Goal: Task Accomplishment & Management: Use online tool/utility

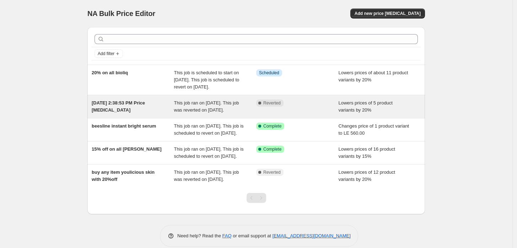
click at [119, 114] on div "[DATE] 2:38:53 PM Price [MEDICAL_DATA]" at bounding box center [133, 106] width 82 height 14
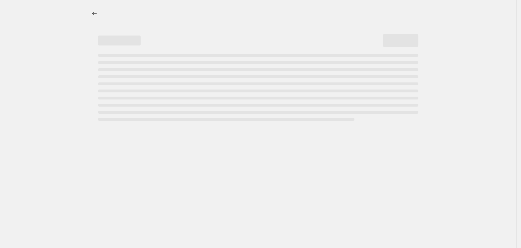
select select "percentage"
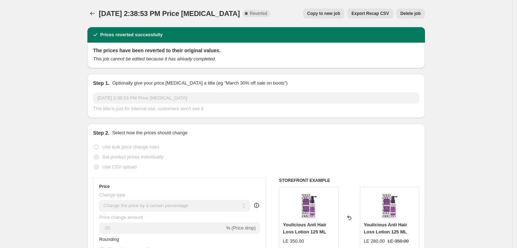
click at [411, 15] on span "Delete job" at bounding box center [410, 14] width 20 height 6
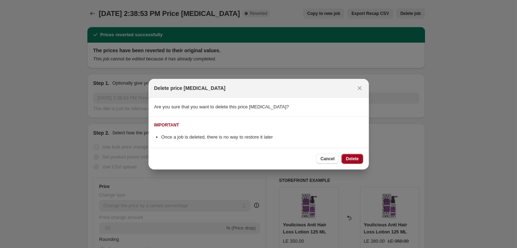
click at [351, 161] on button "Delete" at bounding box center [351, 159] width 21 height 10
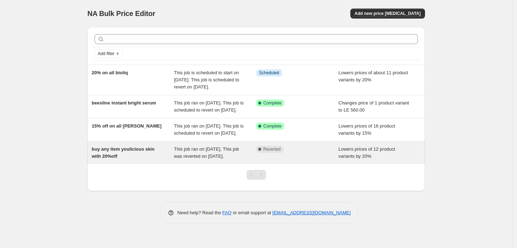
click at [113, 159] on span "buy any item youlicious skin with 20%off" at bounding box center [123, 152] width 63 height 12
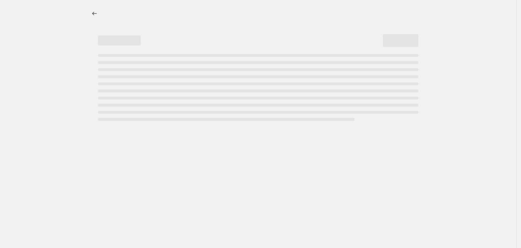
select select "percentage"
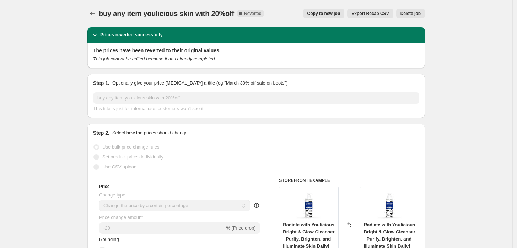
click at [405, 11] on span "Delete job" at bounding box center [410, 14] width 20 height 6
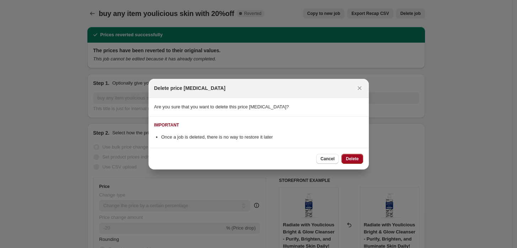
click at [351, 157] on span "Delete" at bounding box center [351, 159] width 13 height 6
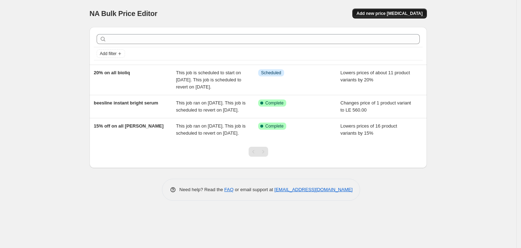
click at [399, 11] on span "Add new price [MEDICAL_DATA]" at bounding box center [389, 14] width 66 height 6
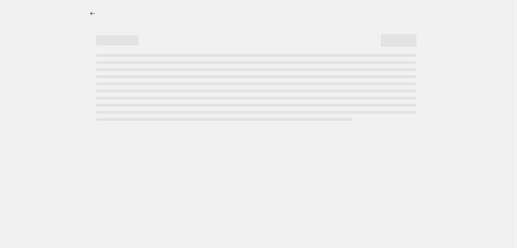
select select "percentage"
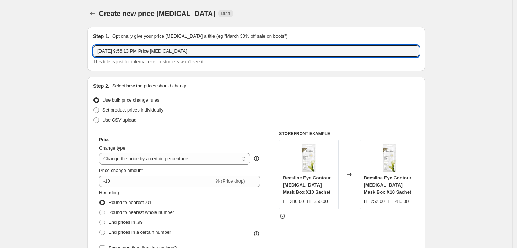
drag, startPoint x: 228, startPoint y: 48, endPoint x: 58, endPoint y: 27, distance: 172.0
type input "youlicious skin day 1 and 2 20%off"
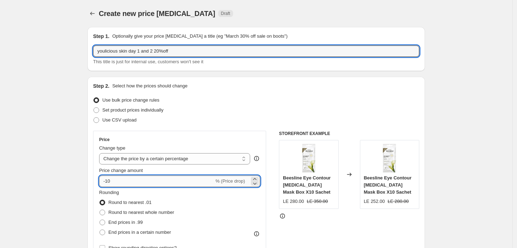
click at [131, 184] on input "-10" at bounding box center [156, 180] width 115 height 11
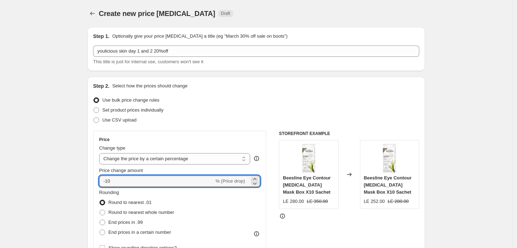
type input "-1"
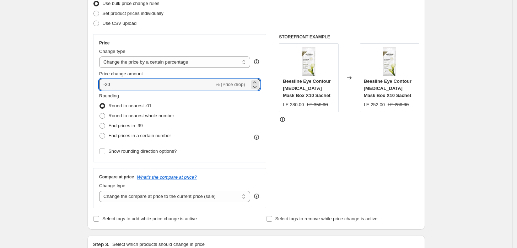
scroll to position [158, 0]
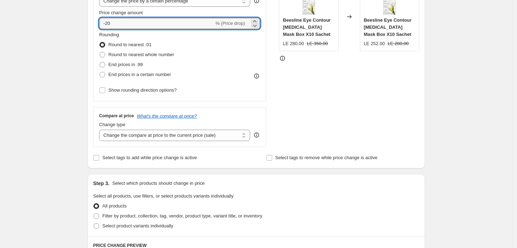
type input "-20"
click at [239, 185] on div "Step 3. Select which products should change in price" at bounding box center [256, 183] width 326 height 7
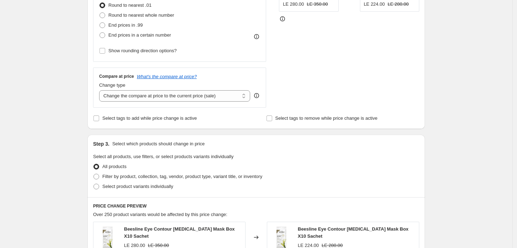
scroll to position [210, 0]
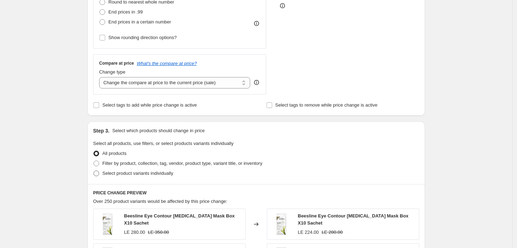
click at [137, 177] on label "Select product variants individually" at bounding box center [133, 173] width 80 height 10
click at [94, 171] on input "Select product variants individually" at bounding box center [93, 170] width 0 height 0
radio input "true"
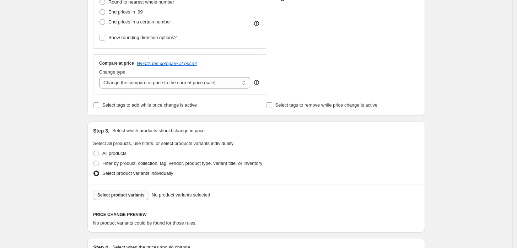
click at [129, 197] on span "Select product variants" at bounding box center [120, 195] width 47 height 6
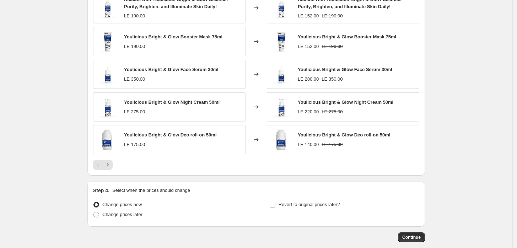
scroll to position [486, 0]
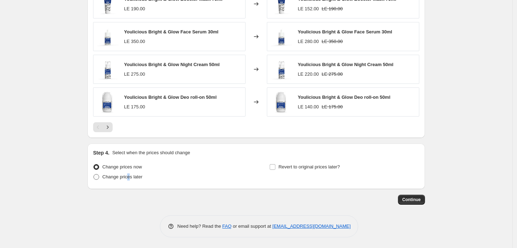
click at [132, 176] on span "Change prices later" at bounding box center [122, 176] width 40 height 5
click at [117, 174] on span "Change prices later" at bounding box center [122, 176] width 40 height 5
click at [94, 174] on input "Change prices later" at bounding box center [93, 174] width 0 height 0
radio input "true"
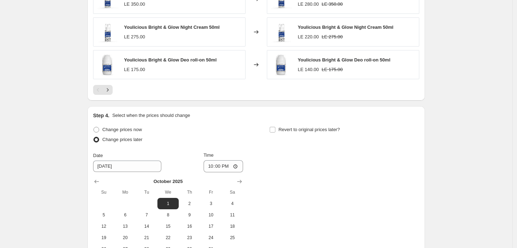
scroll to position [538, 0]
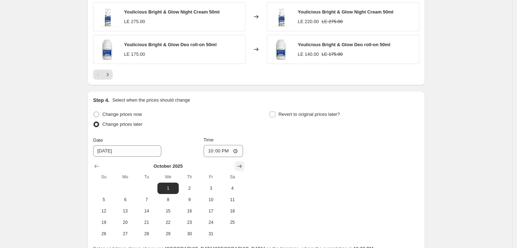
click at [243, 167] on icon "Show next month, November 2025" at bounding box center [239, 166] width 7 height 7
click at [100, 163] on icon "Show previous month, October 2025" at bounding box center [96, 166] width 7 height 7
click at [173, 187] on span "1" at bounding box center [168, 188] width 16 height 6
click at [229, 150] on input "22:00" at bounding box center [223, 151] width 40 height 12
click at [236, 152] on input "22:00" at bounding box center [223, 151] width 40 height 12
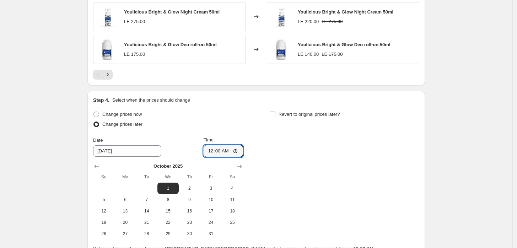
type input "00:00"
click at [315, 160] on div "Change prices now Change prices later Date [DATE] Time 00:00 [DATE] Su Mo Tu We…" at bounding box center [256, 174] width 326 height 130
click at [292, 113] on span "Revert to original prices later?" at bounding box center [308, 113] width 61 height 5
click at [275, 113] on input "Revert to original prices later?" at bounding box center [272, 114] width 6 height 6
checkbox input "true"
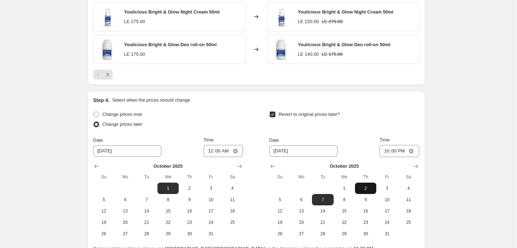
click at [366, 186] on span "2" at bounding box center [366, 188] width 16 height 6
type input "[DATE]"
click at [415, 148] on input "22:00" at bounding box center [399, 151] width 40 height 12
type input "23:57"
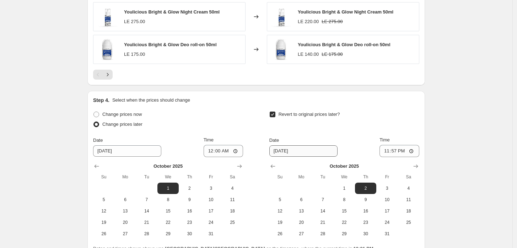
scroll to position [607, 0]
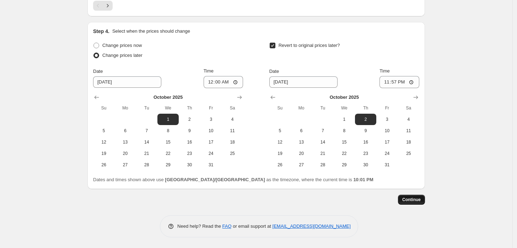
click at [409, 200] on span "Continue" at bounding box center [411, 200] width 18 height 6
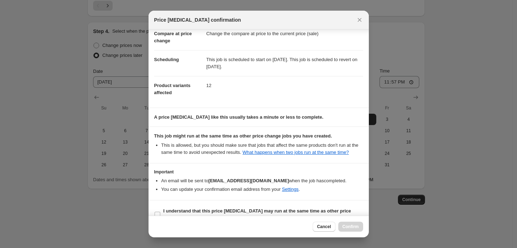
scroll to position [49, 0]
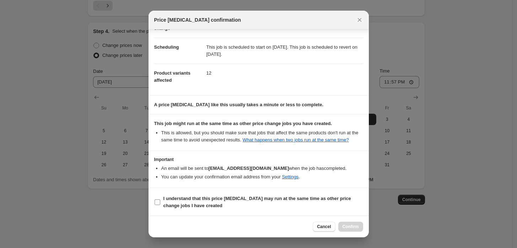
click at [158, 199] on span ":r7c:" at bounding box center [157, 202] width 6 height 6
click at [158, 199] on input "I understand that this price [MEDICAL_DATA] may run at the same time as other p…" at bounding box center [157, 202] width 6 height 6
checkbox input "true"
click at [344, 227] on span "Confirm" at bounding box center [350, 227] width 16 height 6
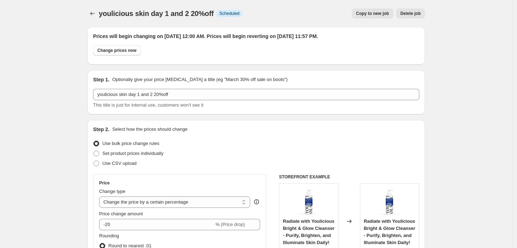
click at [360, 14] on span "Copy to new job" at bounding box center [372, 14] width 33 height 6
select select "percentage"
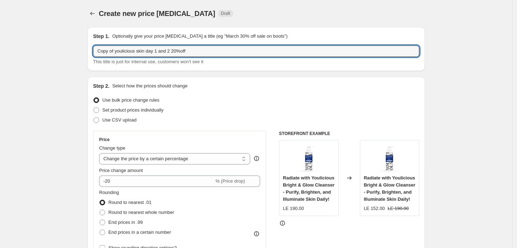
drag, startPoint x: 110, startPoint y: 51, endPoint x: 93, endPoint y: 50, distance: 17.0
click at [93, 50] on div "Step 1. Optionally give your price [MEDICAL_DATA] a title (eg "March 30% off sa…" at bounding box center [255, 49] width 337 height 44
drag, startPoint x: 104, startPoint y: 48, endPoint x: 94, endPoint y: 49, distance: 10.7
click at [94, 48] on div "Step 1. Optionally give your price [MEDICAL_DATA] a title (eg "March 30% off sa…" at bounding box center [255, 49] width 337 height 44
click at [156, 50] on input "youlicious skin day 1 and 2 20%off" at bounding box center [256, 50] width 326 height 11
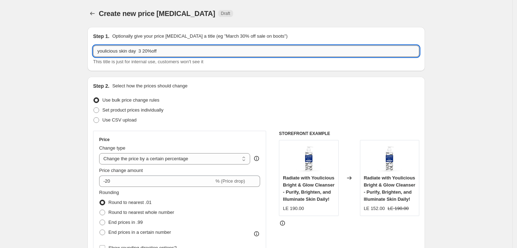
click at [154, 50] on input "youlicious skin day 3 20%off" at bounding box center [256, 50] width 326 height 11
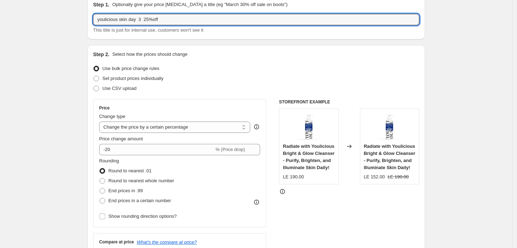
scroll to position [53, 0]
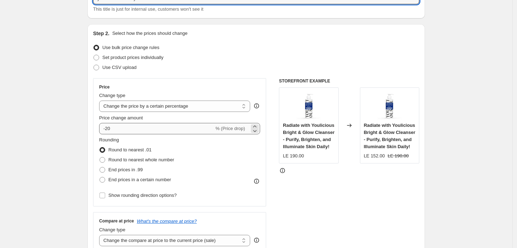
type input "youlicious skin day 3 25%off"
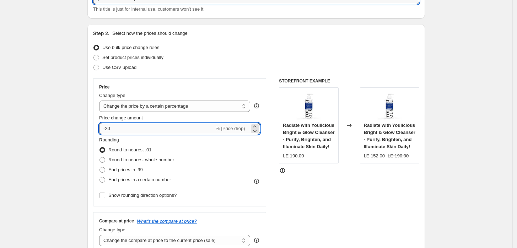
click at [158, 129] on input "-20" at bounding box center [156, 128] width 115 height 11
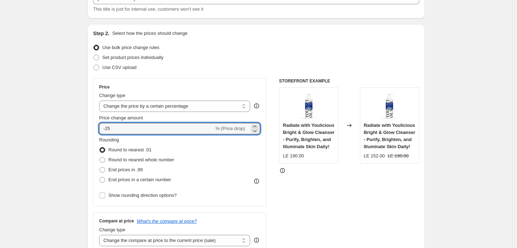
type input "-25"
click at [302, 195] on div "STOREFRONT EXAMPLE Radiate with Youlicious Bright & Glow Cleanser - Purify, Bri…" at bounding box center [349, 165] width 140 height 174
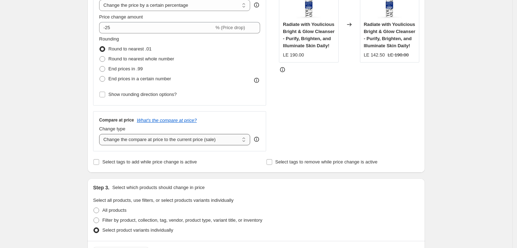
scroll to position [158, 0]
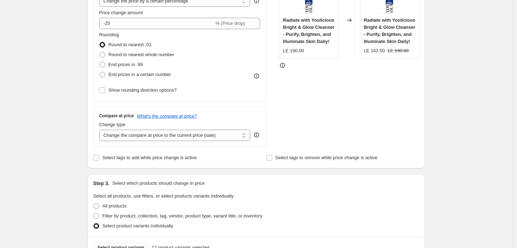
click at [279, 193] on fieldset "Select all products, use filters, or select products variants individually All …" at bounding box center [256, 211] width 326 height 38
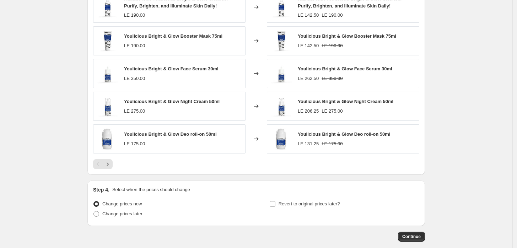
scroll to position [486, 0]
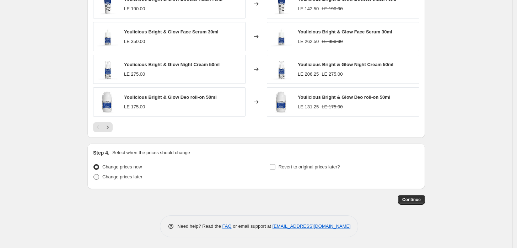
click at [104, 177] on label "Change prices later" at bounding box center [117, 177] width 49 height 10
click at [94, 174] on input "Change prices later" at bounding box center [93, 174] width 0 height 0
radio input "true"
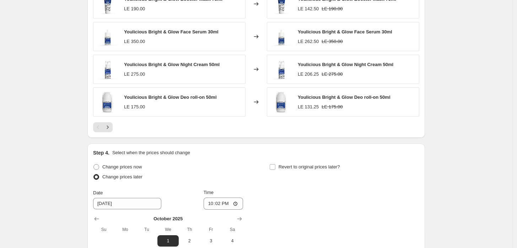
scroll to position [538, 0]
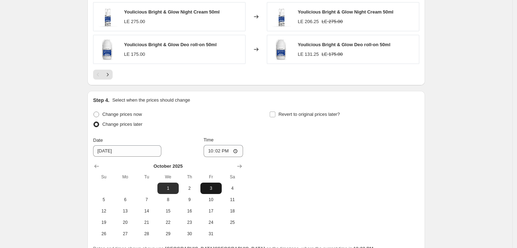
click at [209, 189] on span "3" at bounding box center [211, 188] width 16 height 6
type input "[DATE]"
click at [237, 151] on input "22:02" at bounding box center [223, 151] width 40 height 12
type input "00:00"
click at [291, 143] on div "Change prices now Change prices later Date [DATE] Time 00:00 [DATE] Su Mo Tu We…" at bounding box center [256, 174] width 326 height 130
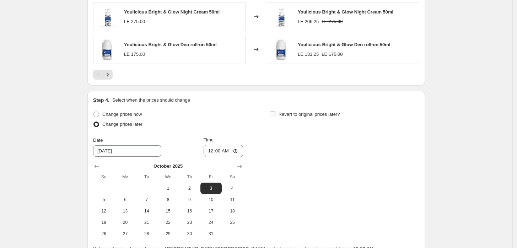
click at [275, 114] on input "Revert to original prices later?" at bounding box center [272, 114] width 6 height 6
checkbox input "true"
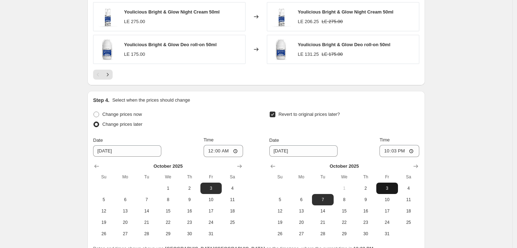
click at [389, 191] on button "3" at bounding box center [386, 187] width 21 height 11
type input "[DATE]"
click at [390, 154] on input "22:03" at bounding box center [399, 151] width 40 height 12
click at [412, 149] on input "22:03" at bounding box center [399, 151] width 40 height 12
type input "23:59"
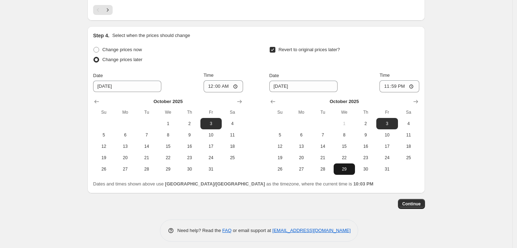
scroll to position [607, 0]
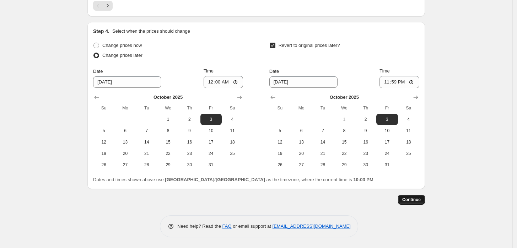
click at [407, 196] on button "Continue" at bounding box center [411, 200] width 27 height 10
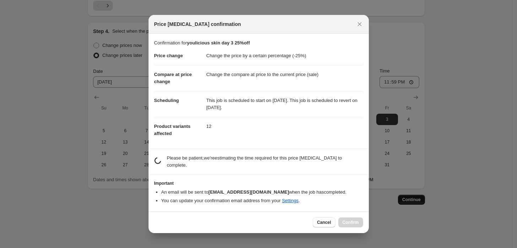
scroll to position [0, 0]
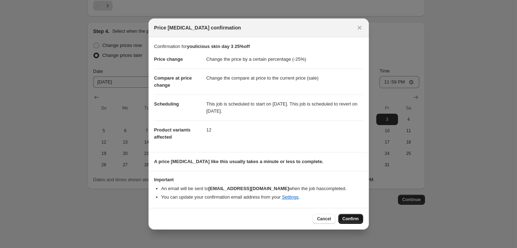
click at [357, 218] on span "Confirm" at bounding box center [350, 219] width 16 height 6
type input "youlicious skin day 3 25%off"
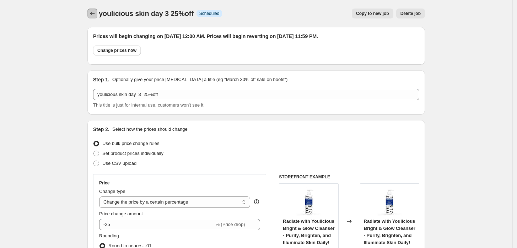
click at [97, 18] on button "Price change jobs" at bounding box center [92, 14] width 10 height 10
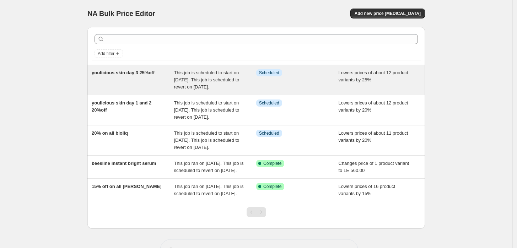
click at [121, 87] on div "youlicious skin day 3 25%off" at bounding box center [133, 79] width 82 height 21
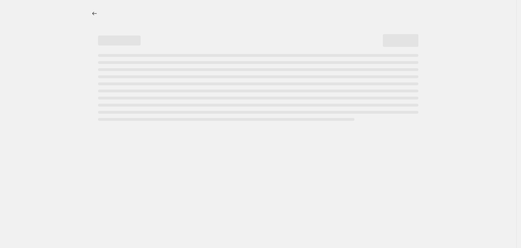
select select "percentage"
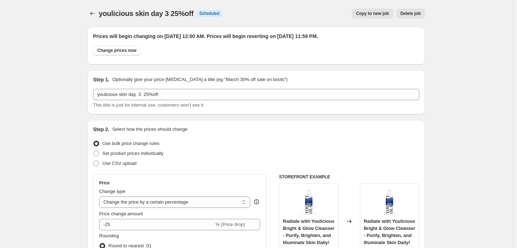
click at [375, 13] on span "Copy to new job" at bounding box center [372, 14] width 33 height 6
select select "percentage"
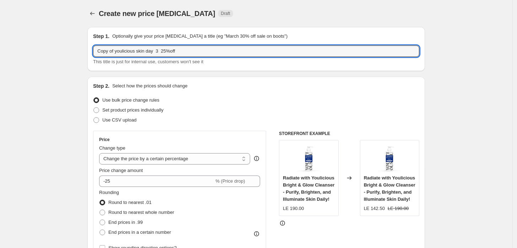
drag, startPoint x: 114, startPoint y: 50, endPoint x: 84, endPoint y: 45, distance: 30.5
click at [100, 50] on input "f youlicious skin day 3 25%off" at bounding box center [256, 50] width 326 height 11
drag, startPoint x: 167, startPoint y: 49, endPoint x: 141, endPoint y: 48, distance: 25.9
click at [141, 48] on input "youlicious skin day 3 25%off" at bounding box center [256, 50] width 326 height 11
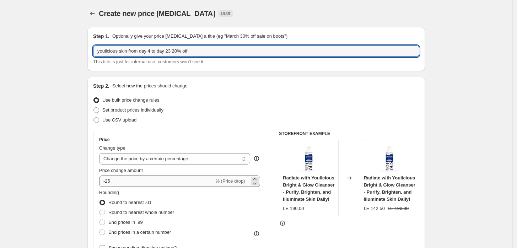
type input "youlicious skin from day 4 to day 23 20% off"
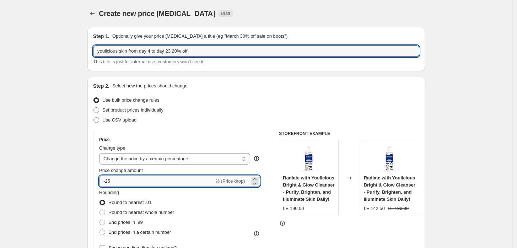
click at [144, 182] on input "-25" at bounding box center [156, 180] width 115 height 11
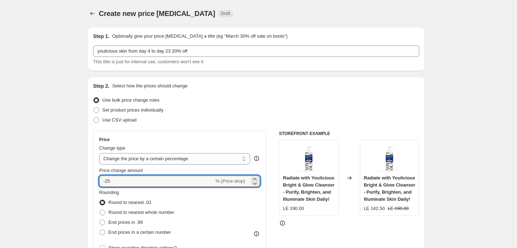
type input "-2"
type input "-20"
click at [207, 217] on div "Rounding Round to nearest .01 Round to nearest whole number End prices in .99 E…" at bounding box center [179, 213] width 161 height 48
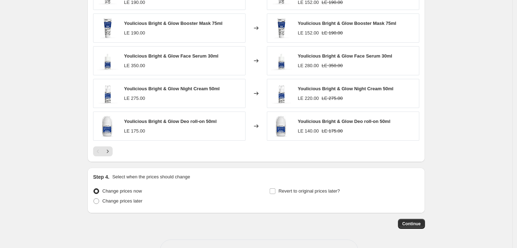
scroll to position [486, 0]
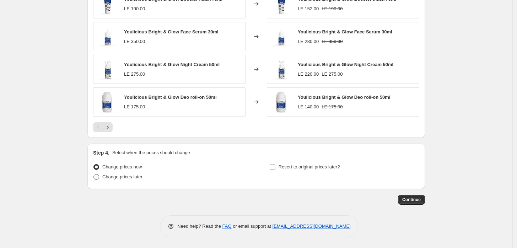
click at [126, 177] on span "Change prices later" at bounding box center [122, 176] width 40 height 5
click at [94, 174] on input "Change prices later" at bounding box center [93, 174] width 0 height 0
radio input "true"
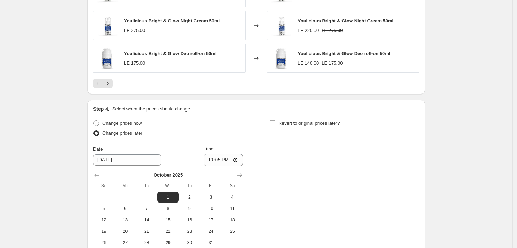
scroll to position [538, 0]
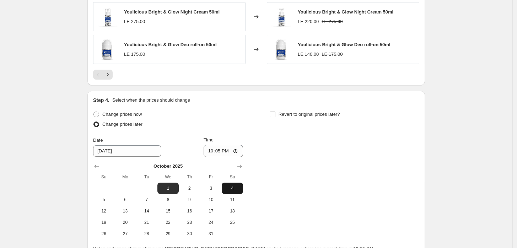
click at [227, 187] on span "4" at bounding box center [232, 188] width 16 height 6
type input "[DATE]"
click at [236, 151] on input "22:05" at bounding box center [223, 151] width 40 height 12
type input "12:05"
click at [298, 140] on div "Change prices now Change prices later Date [DATE] Time 12:[DATE] Mo Tu We Th Fr…" at bounding box center [256, 174] width 326 height 130
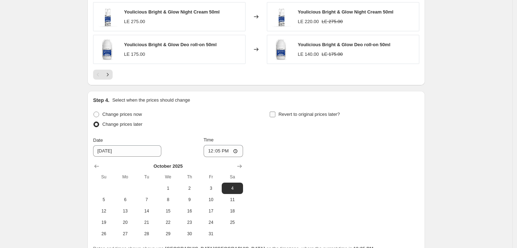
click at [284, 116] on span "Revert to original prices later?" at bounding box center [308, 113] width 61 height 5
click at [275, 116] on input "Revert to original prices later?" at bounding box center [272, 114] width 6 height 6
checkbox input "true"
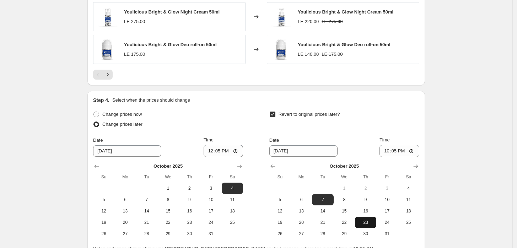
click at [371, 223] on span "23" at bounding box center [366, 222] width 16 height 6
type input "[DATE]"
click at [414, 150] on input "22:05" at bounding box center [399, 151] width 40 height 12
type input "23:59"
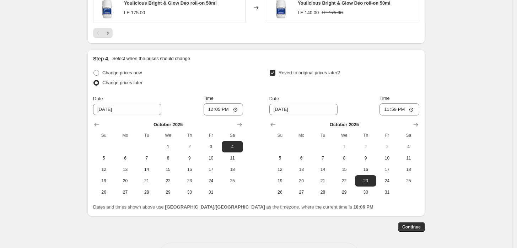
scroll to position [607, 0]
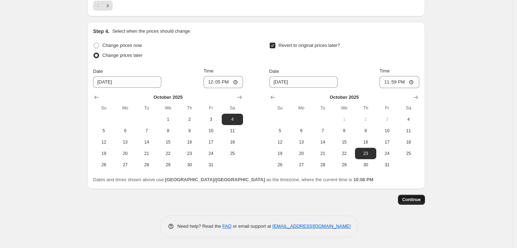
click at [409, 198] on span "Continue" at bounding box center [411, 200] width 18 height 6
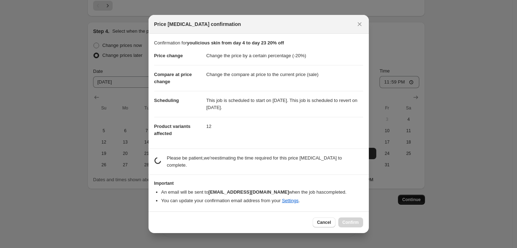
scroll to position [0, 0]
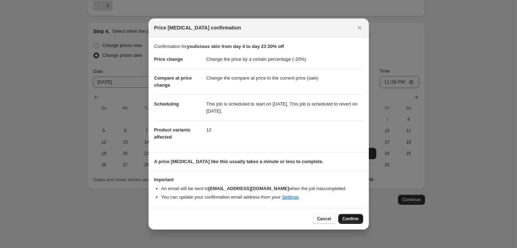
click at [345, 219] on span "Confirm" at bounding box center [350, 219] width 16 height 6
type input "youlicious skin from day 4 to day 23 20% off"
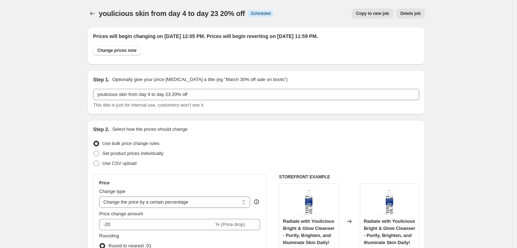
click at [366, 13] on span "Copy to new job" at bounding box center [372, 14] width 33 height 6
select select "percentage"
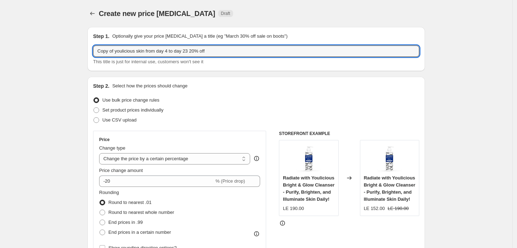
drag, startPoint x: 116, startPoint y: 47, endPoint x: 67, endPoint y: 44, distance: 49.5
drag, startPoint x: 143, startPoint y: 51, endPoint x: 132, endPoint y: 49, distance: 11.1
click at [132, 49] on input "youlicious skin from day 4 to day 23 20% off" at bounding box center [256, 50] width 326 height 11
click at [131, 49] on input "youlicious skin from day 4 to day 23 20% off" at bounding box center [256, 50] width 326 height 11
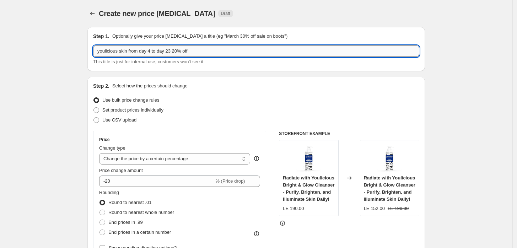
click at [129, 49] on input "youlicious skin from day 4 to day 23 20% off" at bounding box center [256, 50] width 326 height 11
drag, startPoint x: 139, startPoint y: 50, endPoint x: 130, endPoint y: 48, distance: 9.3
click at [130, 48] on input "youlicious skin from day 4 to day 23 20% off" at bounding box center [256, 50] width 326 height 11
drag, startPoint x: 171, startPoint y: 49, endPoint x: 144, endPoint y: 43, distance: 27.7
click at [144, 43] on div "Step 1. Optionally give your price [MEDICAL_DATA] a title (eg "March 30% off sa…" at bounding box center [256, 49] width 326 height 33
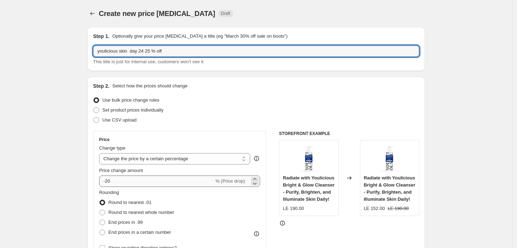
type input "youlicious skin day 24 25 % off"
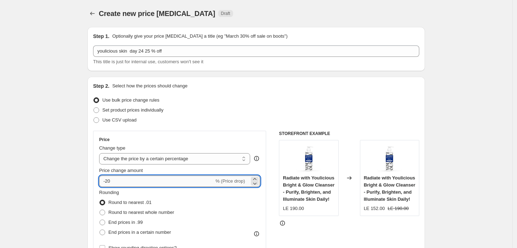
click at [117, 185] on input "-20" at bounding box center [156, 180] width 115 height 11
type input "-25"
click at [207, 217] on div "Rounding Round to nearest .01 Round to nearest whole number End prices in .99 E…" at bounding box center [179, 213] width 161 height 48
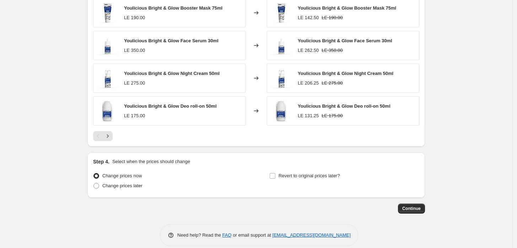
scroll to position [486, 0]
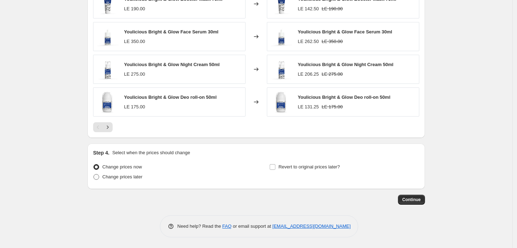
click at [129, 176] on span "Change prices later" at bounding box center [122, 176] width 40 height 5
click at [94, 174] on input "Change prices later" at bounding box center [93, 174] width 0 height 0
radio input "true"
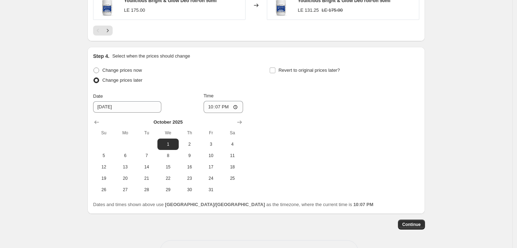
scroll to position [591, 0]
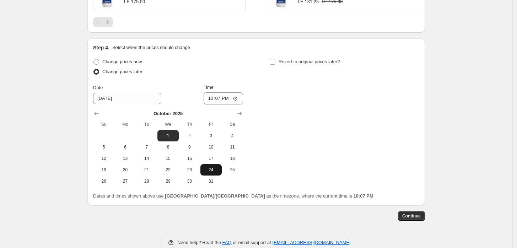
click at [215, 170] on span "24" at bounding box center [211, 170] width 16 height 6
type input "[DATE]"
click at [237, 97] on input "22:07" at bounding box center [223, 98] width 40 height 12
type input "00:00"
click at [285, 145] on div "Change prices now Change prices later Date [DATE] Time 00:00 [DATE] Su Mo Tu We…" at bounding box center [256, 122] width 326 height 130
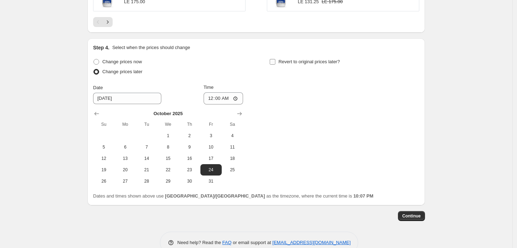
click at [288, 60] on span "Revert to original prices later?" at bounding box center [308, 61] width 61 height 5
click at [275, 60] on input "Revert to original prices later?" at bounding box center [272, 62] width 6 height 6
checkbox input "true"
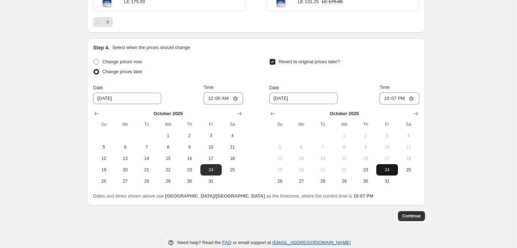
click at [391, 172] on span "24" at bounding box center [387, 170] width 16 height 6
click at [364, 170] on span "23" at bounding box center [366, 170] width 16 height 6
click at [385, 170] on span "24" at bounding box center [387, 170] width 16 height 6
type input "[DATE]"
click at [413, 99] on input "22:07" at bounding box center [399, 98] width 40 height 12
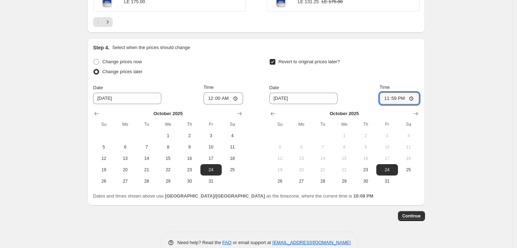
type input "23:59"
click at [414, 214] on span "Continue" at bounding box center [411, 216] width 18 height 6
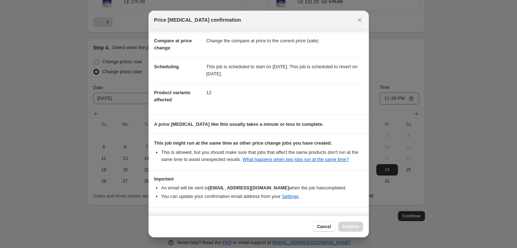
scroll to position [49, 0]
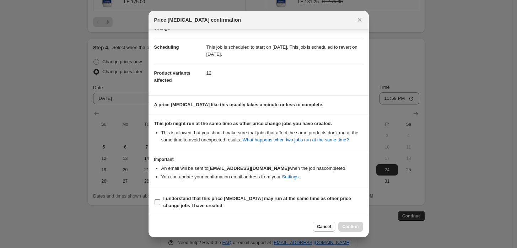
click at [173, 199] on b "I understand that this price [MEDICAL_DATA] may run at the same time as other p…" at bounding box center [256, 202] width 187 height 12
click at [160, 199] on input "I understand that this price [MEDICAL_DATA] may run at the same time as other p…" at bounding box center [157, 202] width 6 height 6
checkbox input "true"
click at [354, 222] on button "Confirm" at bounding box center [350, 227] width 25 height 10
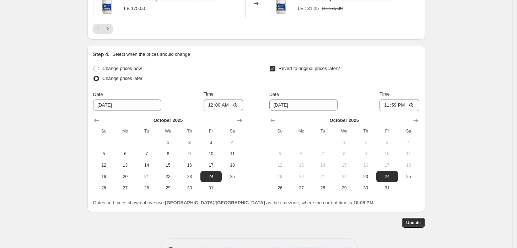
scroll to position [650, 0]
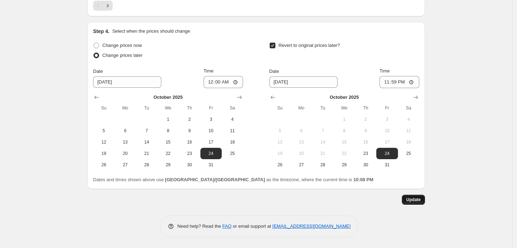
click at [417, 197] on span "Update" at bounding box center [413, 200] width 15 height 6
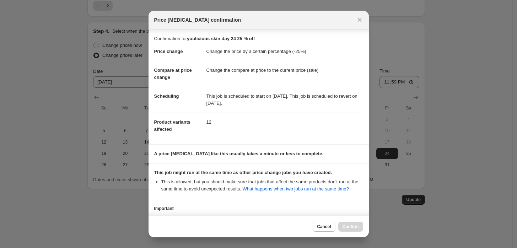
scroll to position [49, 0]
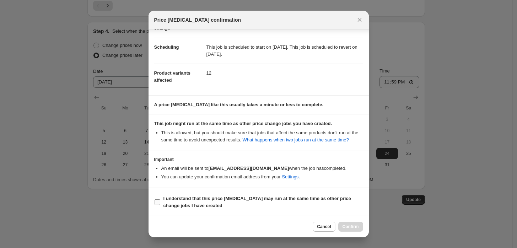
click at [160, 196] on label "I understand that this price [MEDICAL_DATA] may run at the same time as other p…" at bounding box center [258, 201] width 209 height 17
click at [160, 199] on input "I understand that this price [MEDICAL_DATA] may run at the same time as other p…" at bounding box center [157, 202] width 6 height 6
checkbox input "true"
click at [351, 225] on span "Confirm" at bounding box center [350, 227] width 16 height 6
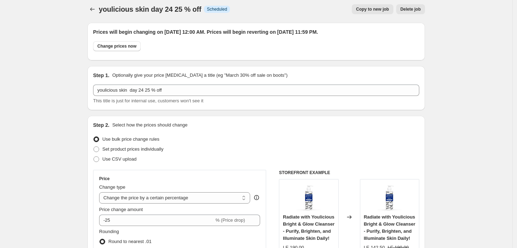
scroll to position [0, 0]
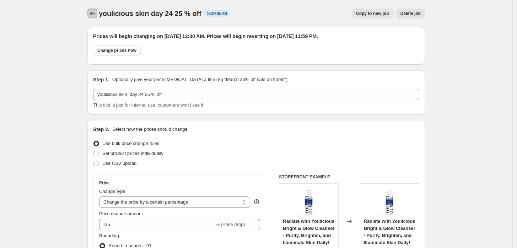
click at [95, 10] on icon "Price change jobs" at bounding box center [92, 13] width 7 height 7
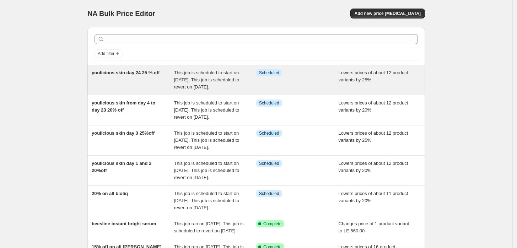
click at [119, 85] on div "youlicious skin day 24 25 % off" at bounding box center [133, 79] width 82 height 21
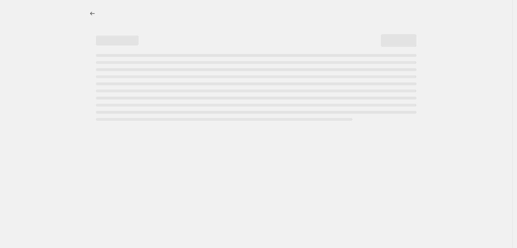
select select "percentage"
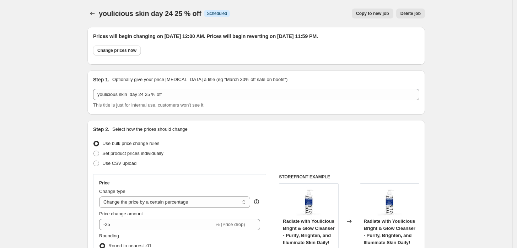
click at [375, 10] on button "Copy to new job" at bounding box center [372, 14] width 42 height 10
select select "percentage"
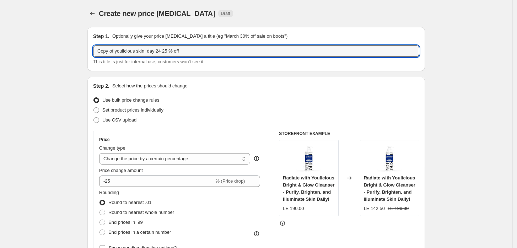
drag, startPoint x: 210, startPoint y: 52, endPoint x: -25, endPoint y: 20, distance: 237.2
click at [0, 20] on html "Home Settings Plans Skip to content Create new price [MEDICAL_DATA]. This page …" at bounding box center [258, 124] width 517 height 248
type input "you;icious skin from day 25 to 29 20%off"
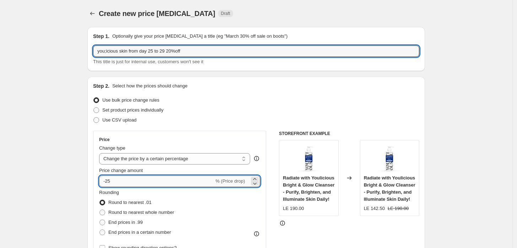
click at [153, 184] on input "-25" at bounding box center [156, 180] width 115 height 11
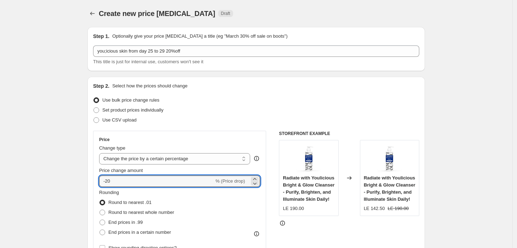
type input "-20"
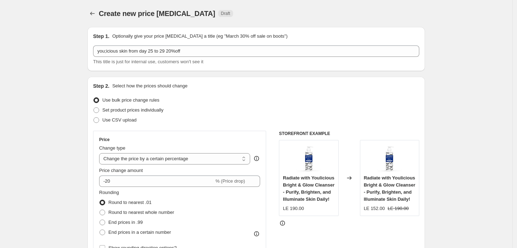
click at [213, 217] on div "Rounding Round to nearest .01 Round to nearest whole number End prices in .99 E…" at bounding box center [179, 213] width 161 height 48
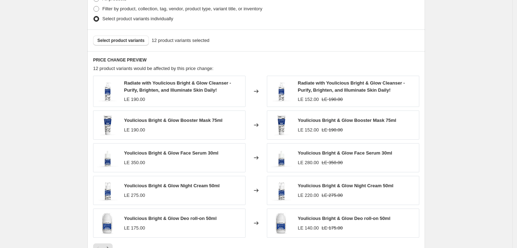
scroll to position [486, 0]
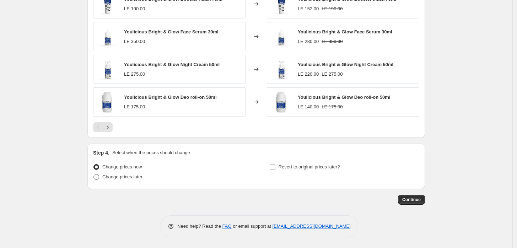
click at [124, 176] on span "Change prices later" at bounding box center [122, 176] width 40 height 5
click at [94, 174] on input "Change prices later" at bounding box center [93, 174] width 0 height 0
radio input "true"
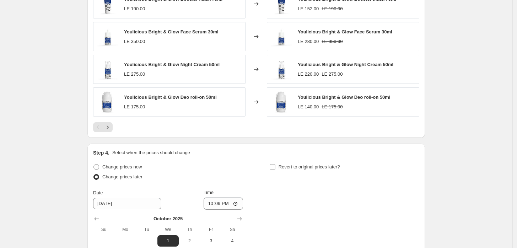
scroll to position [591, 0]
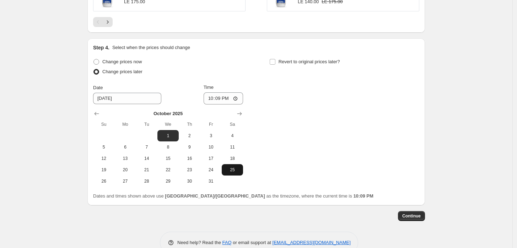
click at [235, 173] on button "25" at bounding box center [232, 169] width 21 height 11
type input "[DATE]"
click at [238, 100] on input "22:09" at bounding box center [223, 98] width 40 height 12
type input "00:01"
click at [301, 131] on div "Change prices now Change prices later Date [DATE] Time 00:[DATE] Mo Tu We Th Fr…" at bounding box center [256, 122] width 326 height 130
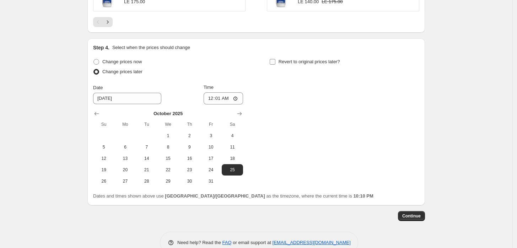
click at [289, 63] on span "Revert to original prices later?" at bounding box center [308, 61] width 61 height 5
click at [275, 63] on input "Revert to original prices later?" at bounding box center [272, 62] width 6 height 6
checkbox input "true"
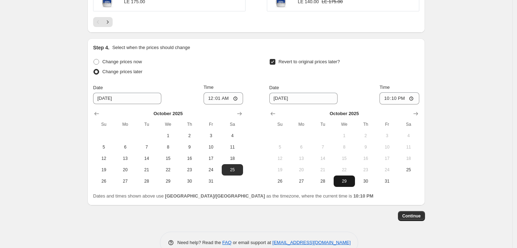
click at [341, 179] on span "29" at bounding box center [344, 181] width 16 height 6
type input "[DATE]"
click at [415, 99] on input "22:10" at bounding box center [399, 98] width 40 height 12
type input "23:59"
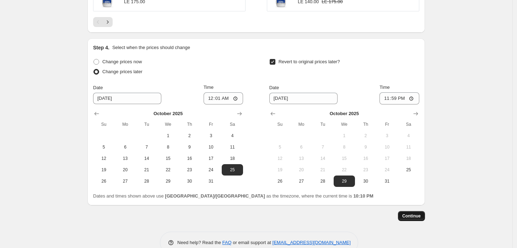
click at [415, 216] on span "Continue" at bounding box center [411, 216] width 18 height 6
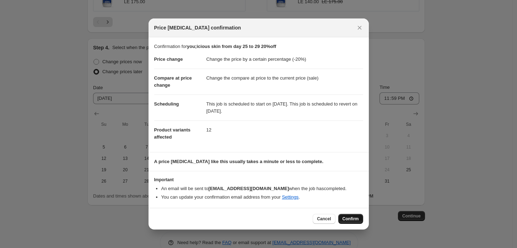
click at [344, 214] on button "Confirm" at bounding box center [350, 219] width 25 height 10
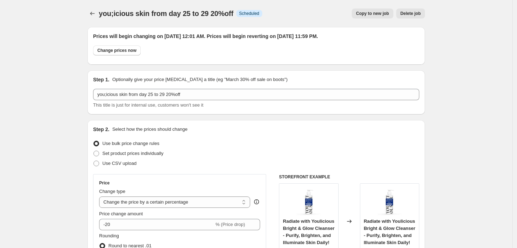
click at [373, 11] on span "Copy to new job" at bounding box center [372, 14] width 33 height 6
select select "percentage"
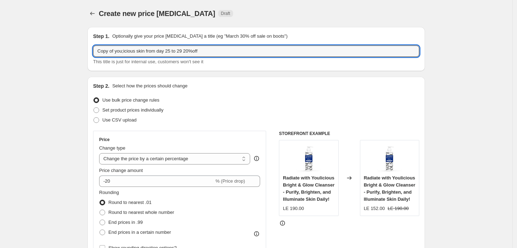
drag, startPoint x: 115, startPoint y: 51, endPoint x: 39, endPoint y: 44, distance: 76.3
click at [169, 50] on input "you;icious skin from day 25 to 29 20%off" at bounding box center [256, 50] width 326 height 11
click at [147, 50] on input "you;icious skin from 20%off" at bounding box center [256, 50] width 326 height 11
click at [141, 50] on input "you;icious skin from 25%off" at bounding box center [256, 50] width 326 height 11
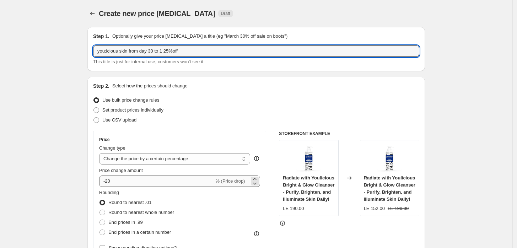
type input "you;icious skin from day 30 to 1 25%off"
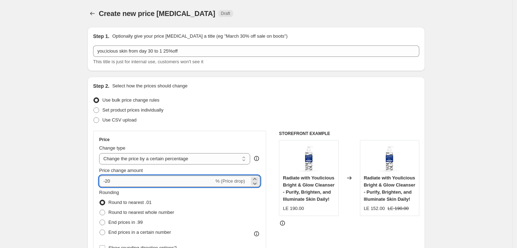
click at [147, 179] on input "-20" at bounding box center [156, 180] width 115 height 11
type input "-25"
click at [203, 202] on div "Rounding Round to nearest .01 Round to nearest whole number End prices in .99 E…" at bounding box center [179, 213] width 161 height 48
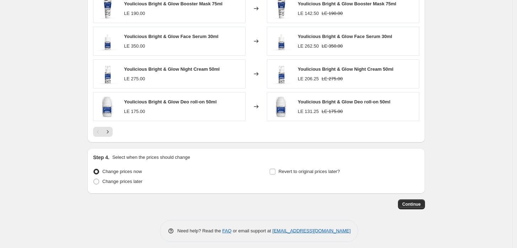
scroll to position [486, 0]
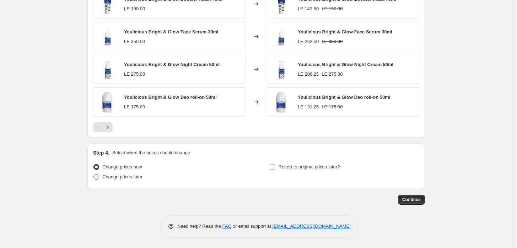
click at [126, 179] on span "Change prices later" at bounding box center [122, 176] width 40 height 5
click at [94, 174] on input "Change prices later" at bounding box center [93, 174] width 0 height 0
radio input "true"
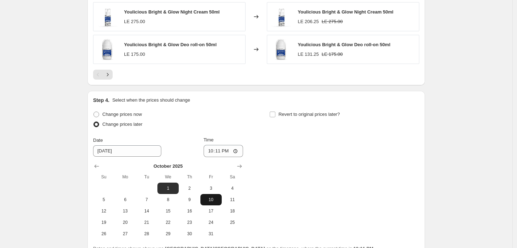
scroll to position [607, 0]
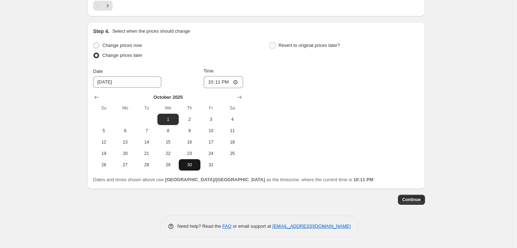
click at [192, 168] on button "30" at bounding box center [189, 164] width 21 height 11
type input "[DATE]"
click at [238, 83] on input "22:11" at bounding box center [223, 82] width 40 height 12
type input "00:00"
click at [299, 109] on div "Change prices now Change prices later Date [DATE] Time 00:00 [DATE] Su Mo Tu We…" at bounding box center [256, 105] width 326 height 130
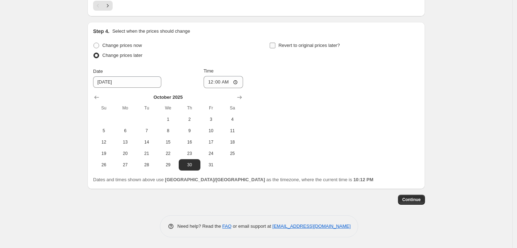
click at [302, 47] on span "Revert to original prices later?" at bounding box center [308, 45] width 61 height 5
click at [275, 47] on input "Revert to original prices later?" at bounding box center [272, 46] width 6 height 6
checkbox input "true"
click at [418, 92] on button "Show next month, November 2025" at bounding box center [415, 97] width 10 height 10
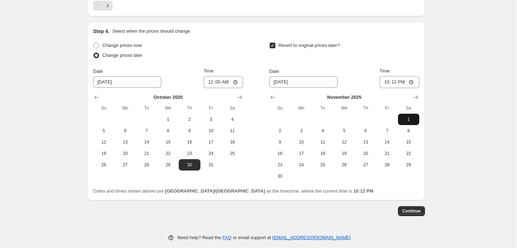
click at [409, 118] on span "1" at bounding box center [408, 119] width 16 height 6
type input "[DATE]"
click at [413, 81] on input "22:12" at bounding box center [399, 82] width 40 height 12
type input "23:59"
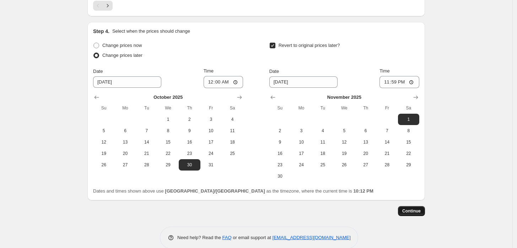
click at [411, 208] on span "Continue" at bounding box center [411, 211] width 18 height 6
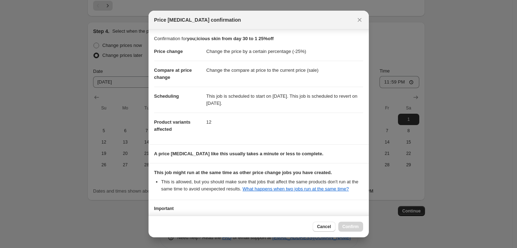
scroll to position [49, 0]
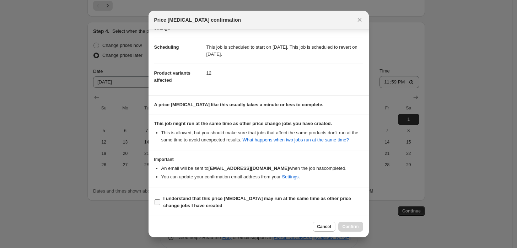
click at [173, 197] on b "I understand that this price [MEDICAL_DATA] may run at the same time as other p…" at bounding box center [256, 202] width 187 height 12
click at [160, 199] on input "I understand that this price [MEDICAL_DATA] may run at the same time as other p…" at bounding box center [157, 202] width 6 height 6
checkbox input "true"
click at [349, 225] on span "Confirm" at bounding box center [350, 227] width 16 height 6
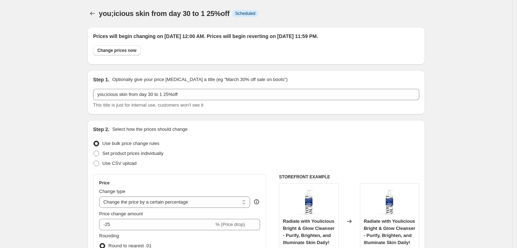
type input "you;icious skin from day 30 to 1 25%off"
click at [93, 15] on icon "Price change jobs" at bounding box center [92, 13] width 7 height 7
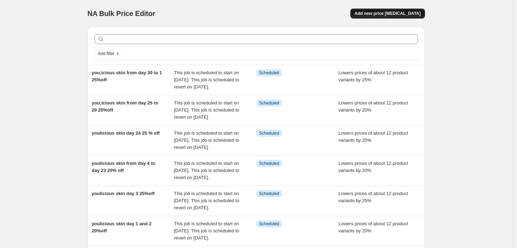
click at [387, 15] on span "Add new price [MEDICAL_DATA]" at bounding box center [387, 14] width 66 height 6
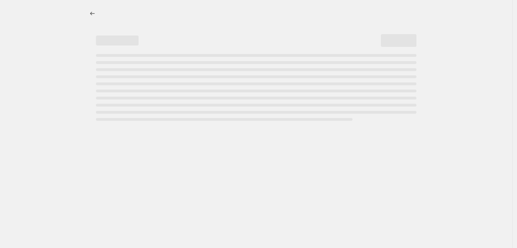
select select "percentage"
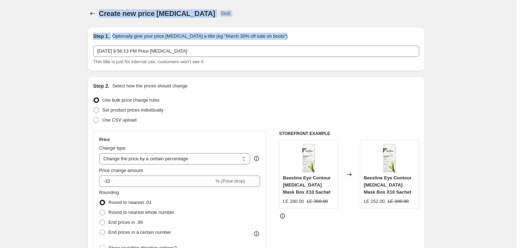
drag, startPoint x: 229, startPoint y: 44, endPoint x: 35, endPoint y: 20, distance: 196.1
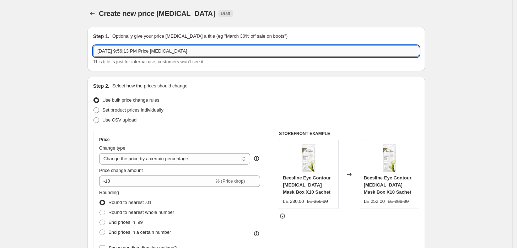
click at [211, 53] on input "[DATE] 9:56:13 PM Price [MEDICAL_DATA]" at bounding box center [256, 50] width 326 height 11
drag, startPoint x: 211, startPoint y: 52, endPoint x: -14, endPoint y: 29, distance: 225.9
click at [0, 29] on html "Home Settings Plans Skip to content Create new price [MEDICAL_DATA]. This page …" at bounding box center [258, 124] width 517 height 248
type input "youlicious sun screen day 10 25 % off"
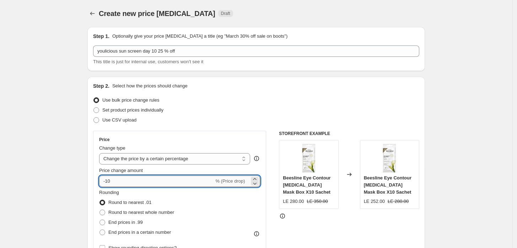
click at [157, 181] on input "-10" at bounding box center [156, 180] width 115 height 11
type input "-1"
type input "-25"
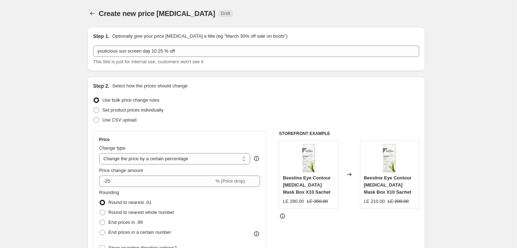
click at [216, 223] on div "Rounding Round to nearest .01 Round to nearest whole number End prices in .99 E…" at bounding box center [179, 213] width 161 height 48
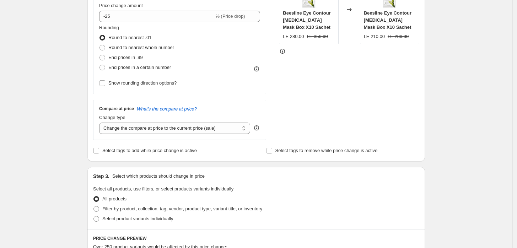
scroll to position [210, 0]
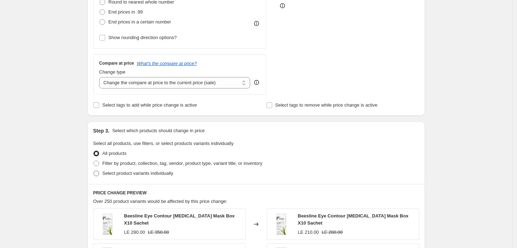
click at [118, 173] on span "Select product variants individually" at bounding box center [137, 172] width 71 height 5
click at [94, 171] on input "Select product variants individually" at bounding box center [93, 170] width 0 height 0
radio input "true"
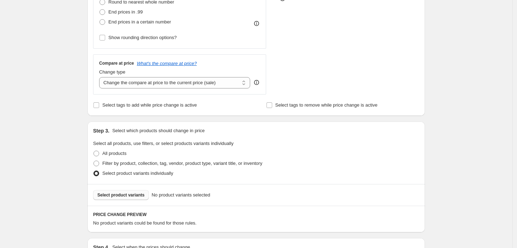
click at [109, 194] on span "Select product variants" at bounding box center [120, 195] width 47 height 6
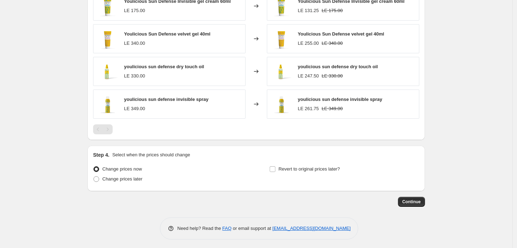
scroll to position [451, 0]
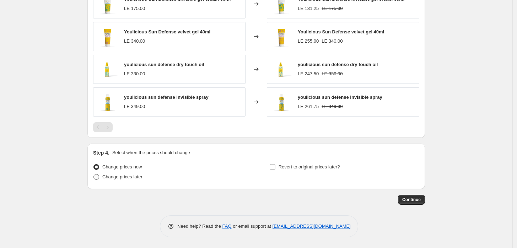
click at [120, 173] on label "Change prices later" at bounding box center [117, 177] width 49 height 10
click at [94, 174] on input "Change prices later" at bounding box center [93, 174] width 0 height 0
radio input "true"
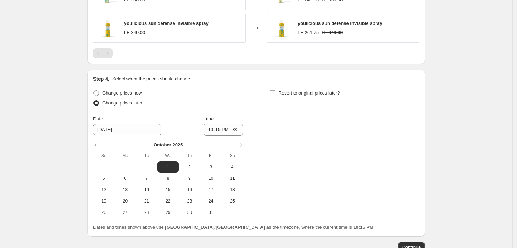
scroll to position [556, 0]
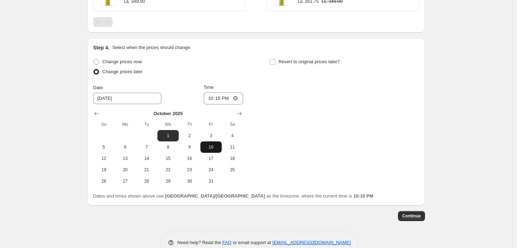
click at [211, 146] on span "10" at bounding box center [211, 147] width 16 height 6
type input "[DATE]"
click at [237, 95] on input "22:15" at bounding box center [223, 98] width 40 height 12
type input "00:00"
click at [290, 134] on div "Change prices now Change prices later Date [DATE] Time 00:00 [DATE] Su Mo Tu We…" at bounding box center [256, 122] width 326 height 130
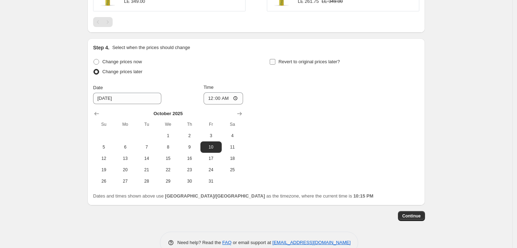
click at [301, 62] on span "Revert to original prices later?" at bounding box center [308, 61] width 61 height 5
click at [275, 62] on input "Revert to original prices later?" at bounding box center [272, 62] width 6 height 6
checkbox input "true"
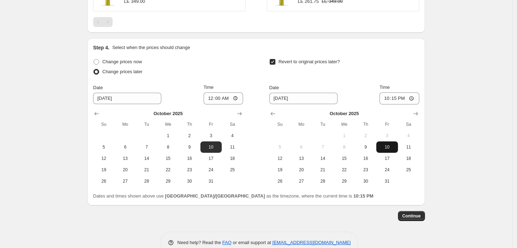
click at [386, 147] on span "10" at bounding box center [387, 147] width 16 height 6
type input "[DATE]"
click at [414, 100] on input "22:15" at bounding box center [399, 98] width 40 height 12
type input "23:59"
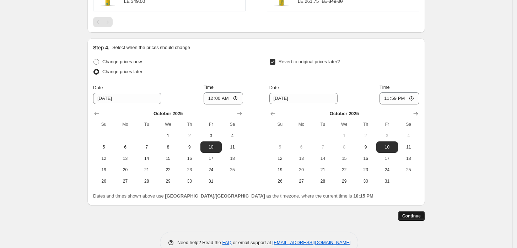
click at [417, 214] on span "Continue" at bounding box center [411, 216] width 18 height 6
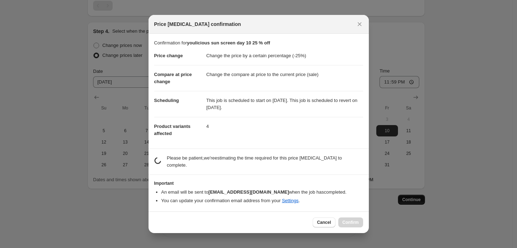
scroll to position [0, 0]
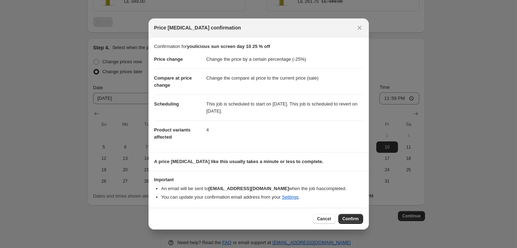
click at [355, 218] on span "Confirm" at bounding box center [350, 219] width 16 height 6
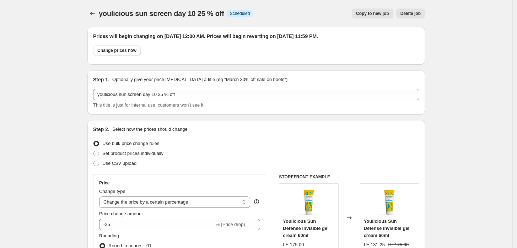
click at [370, 13] on span "Copy to new job" at bounding box center [372, 14] width 33 height 6
select select "percentage"
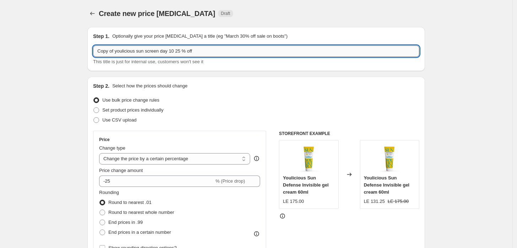
click at [176, 51] on input "Copy of youlicious sun screen day 10 25 % off" at bounding box center [256, 50] width 326 height 11
drag, startPoint x: 116, startPoint y: 49, endPoint x: 20, endPoint y: 32, distance: 98.1
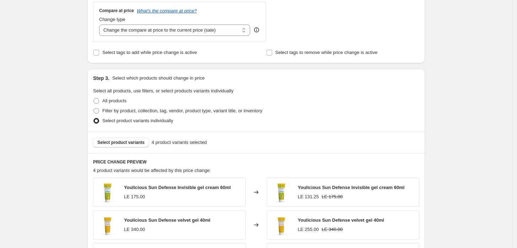
scroll to position [451, 0]
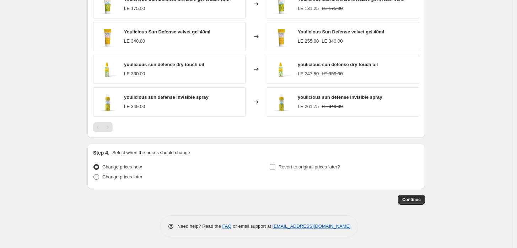
type input "youlicious sun screen day 24 25 % off"
click at [129, 177] on span "Change prices later" at bounding box center [122, 176] width 40 height 5
click at [94, 174] on input "Change prices later" at bounding box center [93, 174] width 0 height 0
radio input "true"
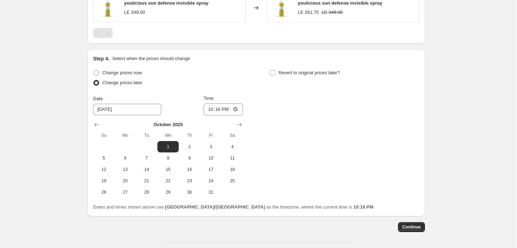
scroll to position [556, 0]
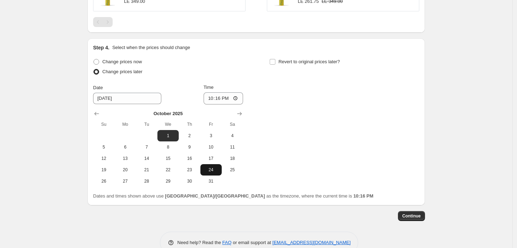
click at [210, 169] on span "24" at bounding box center [211, 170] width 16 height 6
type input "[DATE]"
click at [295, 60] on span "Revert to original prices later?" at bounding box center [308, 61] width 61 height 5
click at [275, 60] on input "Revert to original prices later?" at bounding box center [272, 62] width 6 height 6
checkbox input "true"
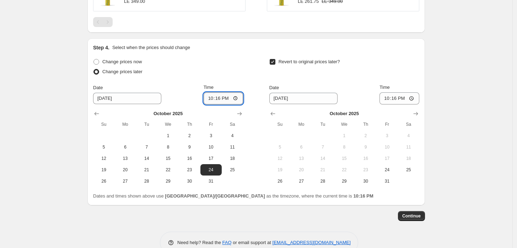
click at [238, 99] on input "22:16" at bounding box center [223, 98] width 40 height 12
type input "00:00"
click at [294, 80] on div "Revert to original prices later? Date [DATE] Time 22:[DATE] Mo Tu We Th Fr Sa 1…" at bounding box center [344, 122] width 150 height 130
click at [384, 170] on span "24" at bounding box center [387, 170] width 16 height 6
type input "[DATE]"
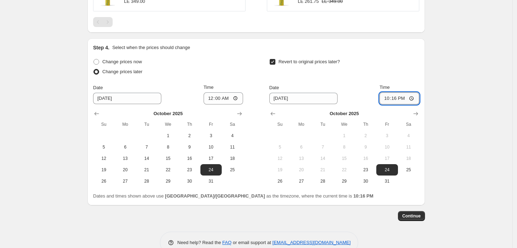
click at [411, 99] on input "22:16" at bounding box center [399, 98] width 40 height 12
type input "23:59"
click at [407, 213] on span "Continue" at bounding box center [411, 216] width 18 height 6
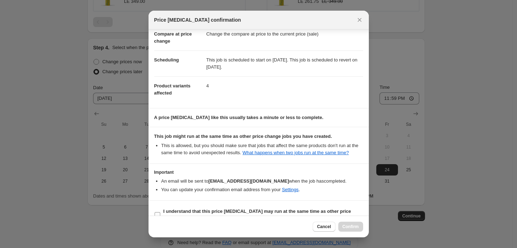
scroll to position [49, 0]
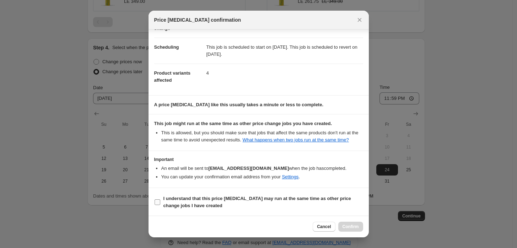
click at [169, 199] on b "I understand that this price [MEDICAL_DATA] may run at the same time as other p…" at bounding box center [256, 202] width 187 height 12
click at [160, 199] on input "I understand that this price [MEDICAL_DATA] may run at the same time as other p…" at bounding box center [157, 202] width 6 height 6
checkbox input "true"
click at [353, 227] on span "Confirm" at bounding box center [350, 227] width 16 height 6
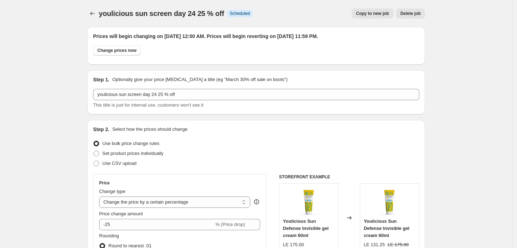
click at [371, 12] on span "Copy to new job" at bounding box center [372, 14] width 33 height 6
select select "percentage"
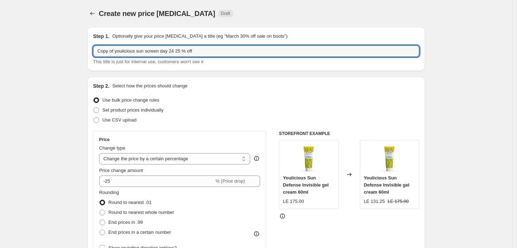
drag, startPoint x: 116, startPoint y: 50, endPoint x: 34, endPoint y: 37, distance: 83.1
click at [158, 50] on input "youlicious sun screen day 24 25 % off" at bounding box center [256, 50] width 326 height 11
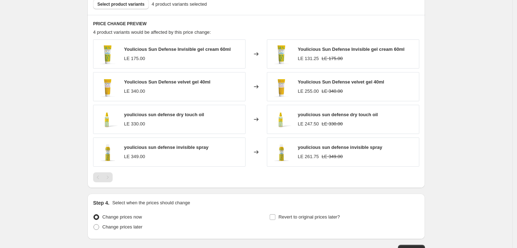
scroll to position [451, 0]
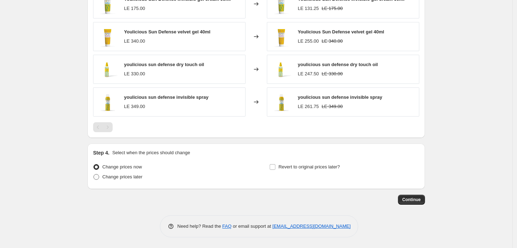
type input "youlicious sun screen day 230 to 1 25 % off"
click at [116, 174] on span "Change prices later" at bounding box center [122, 176] width 40 height 5
click at [94, 174] on input "Change prices later" at bounding box center [93, 174] width 0 height 0
radio input "true"
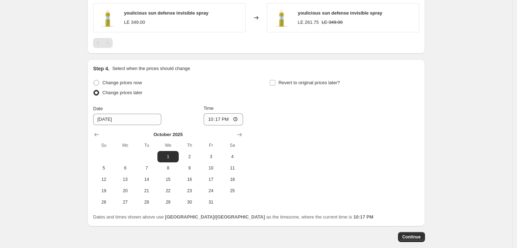
scroll to position [556, 0]
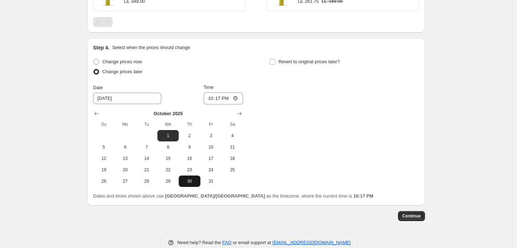
click at [194, 181] on span "30" at bounding box center [189, 181] width 16 height 6
type input "[DATE]"
click at [236, 99] on input "22:17" at bounding box center [223, 98] width 40 height 12
type input "00:00"
click at [294, 125] on div "Change prices now Change prices later Date [DATE] Time 00:00 [DATE] Su Mo Tu We…" at bounding box center [256, 122] width 326 height 130
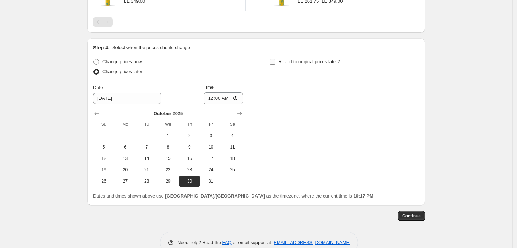
click at [301, 64] on span "Revert to original prices later?" at bounding box center [308, 61] width 61 height 5
click at [275, 64] on input "Revert to original prices later?" at bounding box center [272, 62] width 6 height 6
checkbox input "true"
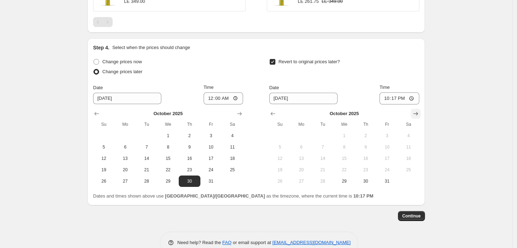
click at [417, 113] on icon "Show next month, November 2025" at bounding box center [415, 113] width 7 height 7
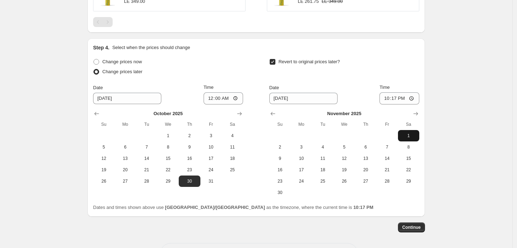
click at [404, 133] on span "1" at bounding box center [408, 136] width 16 height 6
type input "[DATE]"
click at [415, 97] on input "22:17" at bounding box center [399, 98] width 40 height 12
type input "23:58"
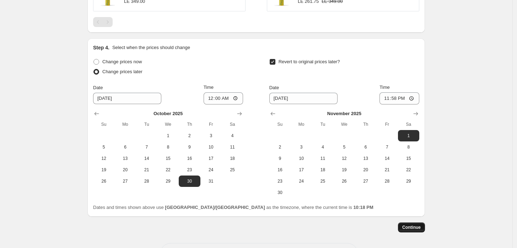
click at [409, 224] on button "Continue" at bounding box center [411, 227] width 27 height 10
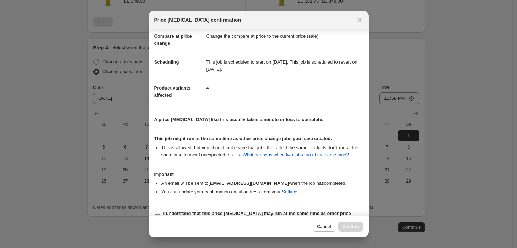
scroll to position [49, 0]
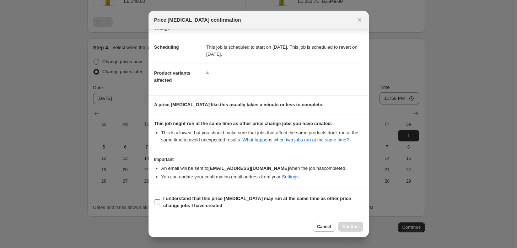
click at [165, 201] on b "I understand that this price [MEDICAL_DATA] may run at the same time as other p…" at bounding box center [256, 202] width 187 height 12
click at [160, 201] on input "I understand that this price [MEDICAL_DATA] may run at the same time as other p…" at bounding box center [157, 202] width 6 height 6
checkbox input "true"
click at [351, 225] on span "Confirm" at bounding box center [350, 227] width 16 height 6
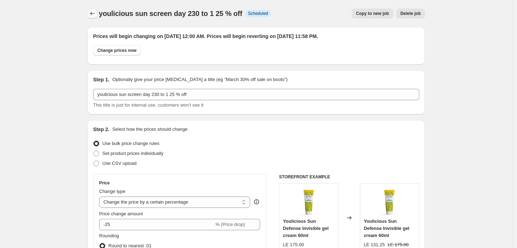
click at [93, 13] on icon "Price change jobs" at bounding box center [92, 13] width 7 height 7
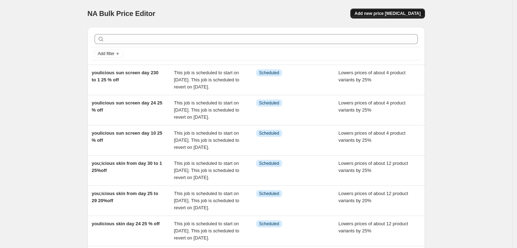
click at [385, 12] on span "Add new price [MEDICAL_DATA]" at bounding box center [387, 14] width 66 height 6
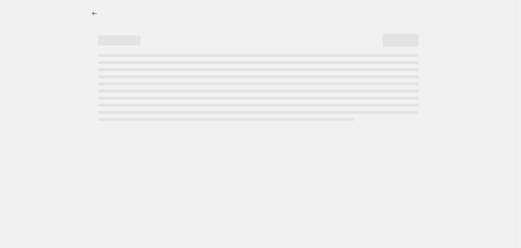
select select "percentage"
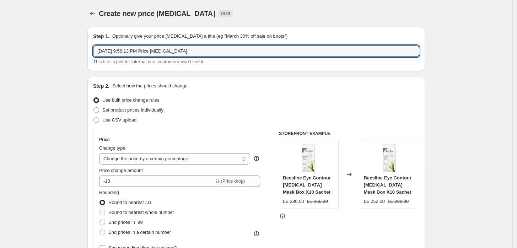
drag, startPoint x: 201, startPoint y: 50, endPoint x: 34, endPoint y: 24, distance: 168.6
type input "youlicious hair from day 1 to 16 20 %"
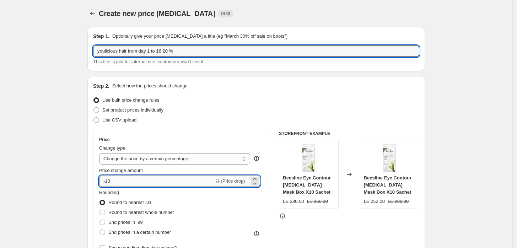
click at [135, 183] on input "-10" at bounding box center [156, 180] width 115 height 11
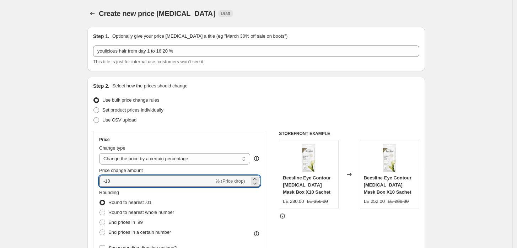
type input "-1"
type input "-20"
click at [221, 209] on div "Rounding Round to nearest .01 Round to nearest whole number End prices in .99 E…" at bounding box center [179, 213] width 161 height 48
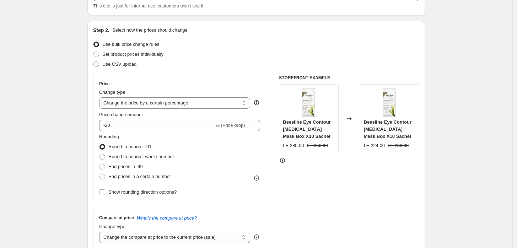
scroll to position [210, 0]
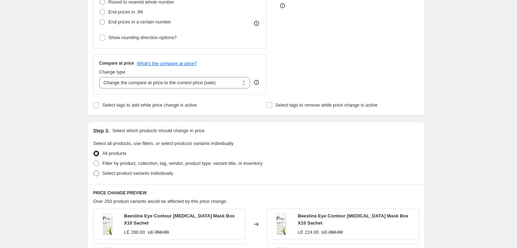
click at [119, 175] on span "Select product variants individually" at bounding box center [137, 172] width 71 height 5
click at [94, 171] on input "Select product variants individually" at bounding box center [93, 170] width 0 height 0
radio input "true"
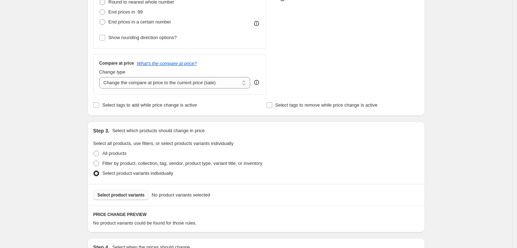
click at [124, 196] on span "Select product variants" at bounding box center [120, 195] width 47 height 6
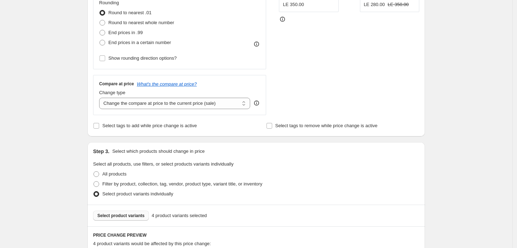
scroll to position [188, 0]
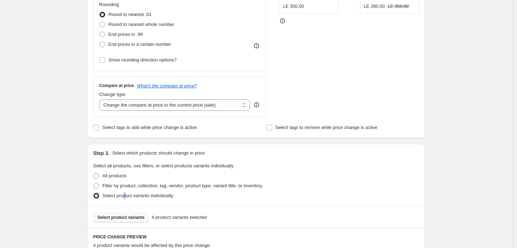
click at [126, 191] on label "Select product variants individually" at bounding box center [133, 196] width 80 height 10
click at [135, 218] on span "Select product variants" at bounding box center [120, 217] width 47 height 6
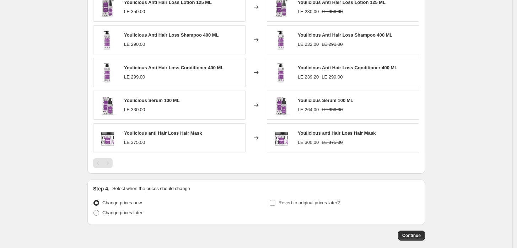
scroll to position [451, 0]
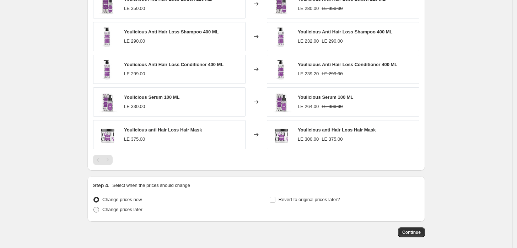
click at [114, 208] on span "Change prices later" at bounding box center [122, 209] width 40 height 5
click at [94, 207] on input "Change prices later" at bounding box center [93, 207] width 0 height 0
radio input "true"
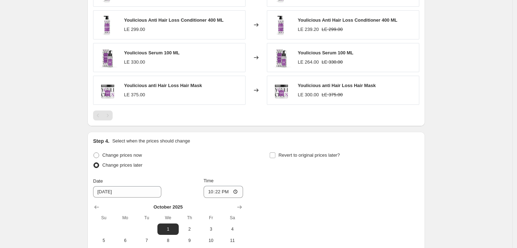
scroll to position [556, 0]
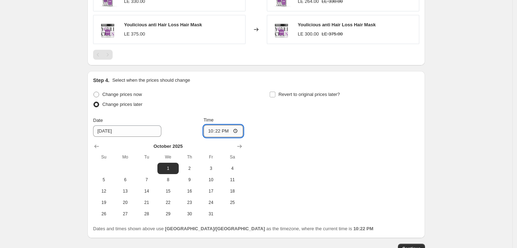
click at [239, 133] on input "22:22" at bounding box center [223, 131] width 40 height 12
type input "00:00"
click at [283, 122] on div "Change prices now Change prices later Date [DATE] Time 00:00 [DATE] Su Mo Tu We…" at bounding box center [256, 154] width 326 height 130
click at [284, 98] on label "Revert to original prices later?" at bounding box center [304, 94] width 71 height 10
click at [275, 97] on input "Revert to original prices later?" at bounding box center [272, 95] width 6 height 6
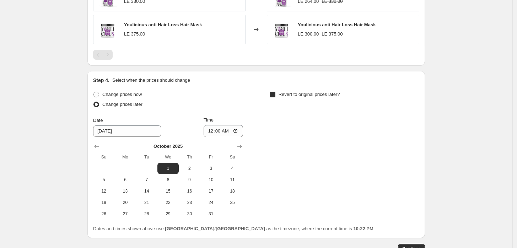
checkbox input "true"
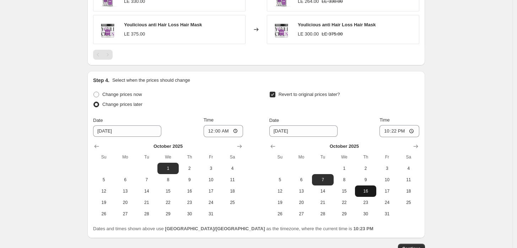
click at [362, 193] on span "16" at bounding box center [366, 191] width 16 height 6
type input "[DATE]"
click at [414, 133] on input "22:22" at bounding box center [399, 131] width 40 height 12
type input "23:59"
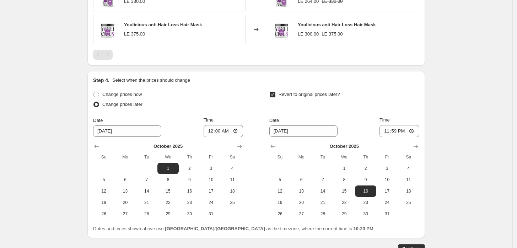
scroll to position [605, 0]
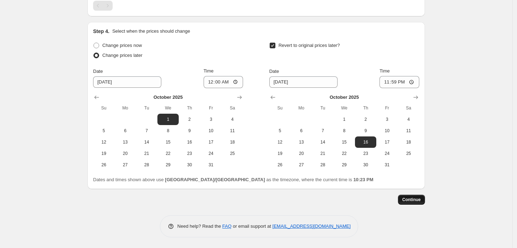
click at [418, 202] on span "Continue" at bounding box center [411, 200] width 18 height 6
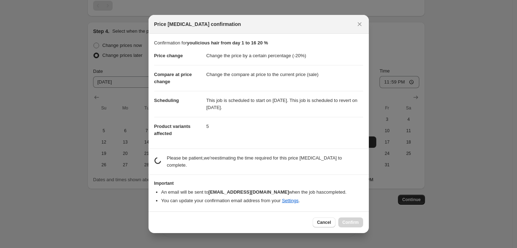
click at [498, 45] on div at bounding box center [258, 124] width 517 height 248
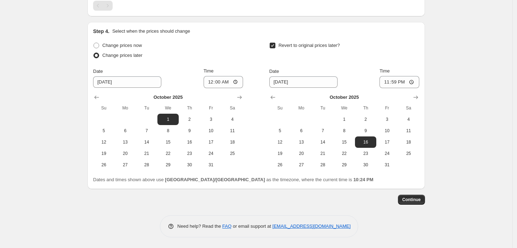
click at [409, 197] on span "Continue" at bounding box center [411, 200] width 18 height 6
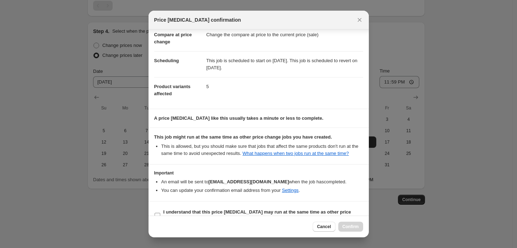
scroll to position [49, 0]
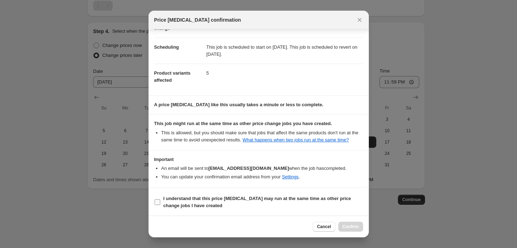
drag, startPoint x: 219, startPoint y: 196, endPoint x: 228, endPoint y: 202, distance: 11.1
click at [219, 196] on b "I understand that this price [MEDICAL_DATA] may run at the same time as other p…" at bounding box center [256, 202] width 187 height 12
click at [160, 199] on input "I understand that this price [MEDICAL_DATA] may run at the same time as other p…" at bounding box center [157, 202] width 6 height 6
checkbox input "true"
click at [346, 225] on span "Confirm" at bounding box center [350, 227] width 16 height 6
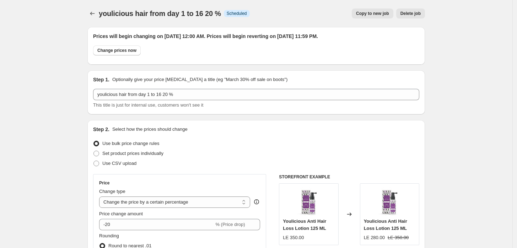
click at [364, 11] on span "Copy to new job" at bounding box center [372, 14] width 33 height 6
select select "percentage"
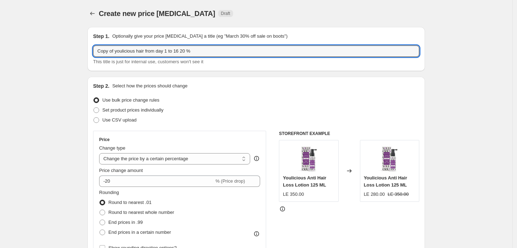
drag, startPoint x: 116, startPoint y: 50, endPoint x: 48, endPoint y: 36, distance: 69.0
drag, startPoint x: 190, startPoint y: 50, endPoint x: 150, endPoint y: 52, distance: 39.8
click at [150, 52] on input "youlicious hair from day 1 to 16 20 %" at bounding box center [256, 50] width 326 height 11
type input "youlicious hair from day 17 25%"
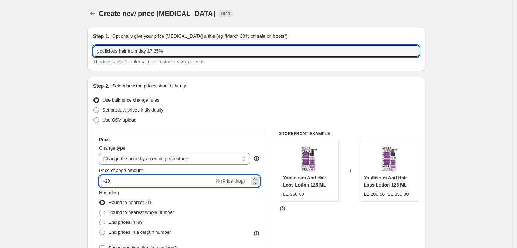
click at [178, 179] on input "-20" at bounding box center [156, 180] width 115 height 11
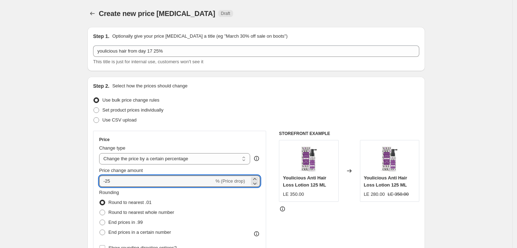
type input "-25"
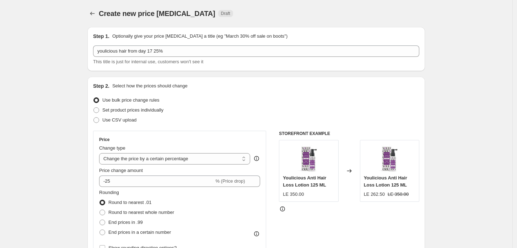
click at [212, 201] on div "Rounding Round to nearest .01 Round to nearest whole number End prices in .99 E…" at bounding box center [179, 213] width 161 height 48
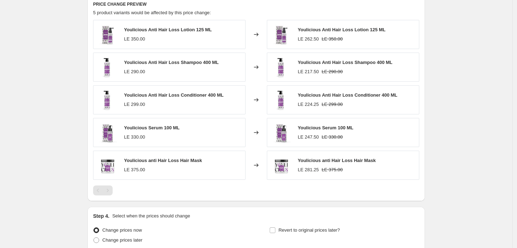
scroll to position [483, 0]
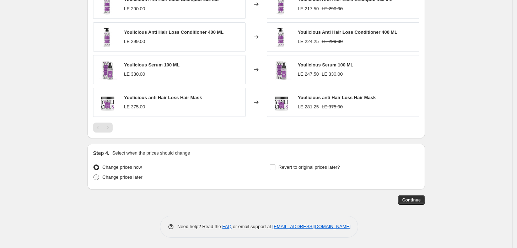
click at [142, 175] on span "Change prices later" at bounding box center [122, 176] width 40 height 5
click at [94, 175] on input "Change prices later" at bounding box center [93, 174] width 0 height 0
radio input "true"
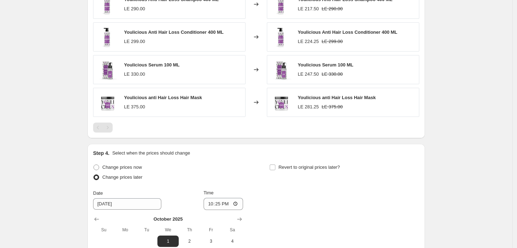
scroll to position [536, 0]
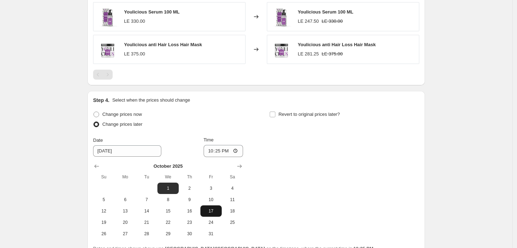
click at [212, 212] on span "17" at bounding box center [211, 211] width 16 height 6
type input "[DATE]"
click at [239, 150] on input "22:25" at bounding box center [223, 151] width 40 height 12
type input "00:01"
click at [336, 134] on div "Change prices now Change prices later Date [DATE] Time 00:[DATE] Mo Tu We Th Fr…" at bounding box center [256, 174] width 326 height 130
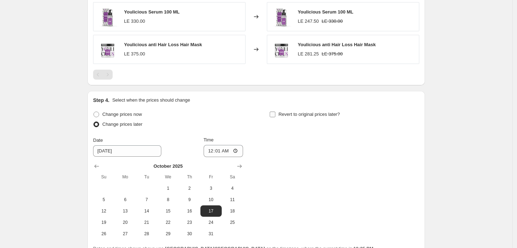
click at [314, 113] on span "Revert to original prices later?" at bounding box center [308, 113] width 61 height 5
click at [275, 113] on input "Revert to original prices later?" at bounding box center [272, 114] width 6 height 6
checkbox input "true"
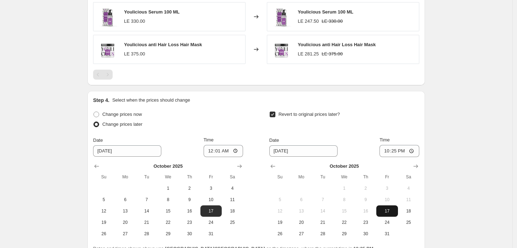
click at [385, 213] on span "17" at bounding box center [387, 211] width 16 height 6
type input "[DATE]"
click at [415, 151] on input "22:25" at bounding box center [399, 151] width 40 height 12
type input "23:58"
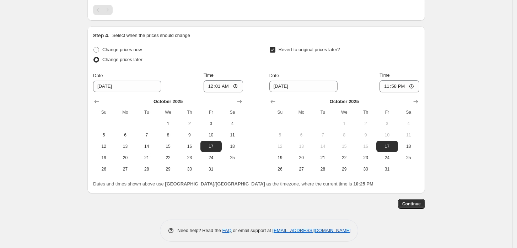
scroll to position [605, 0]
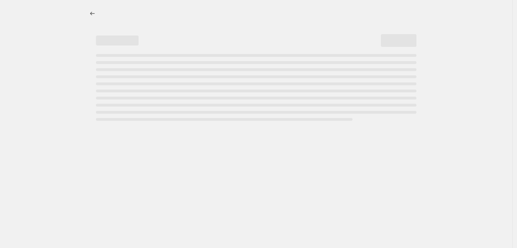
select select "percentage"
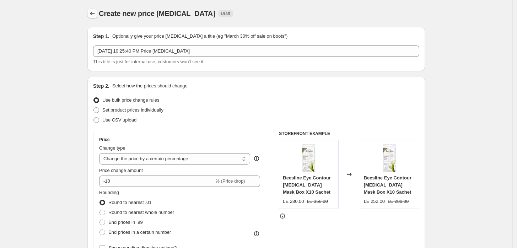
click at [96, 11] on icon "Price change jobs" at bounding box center [92, 13] width 7 height 7
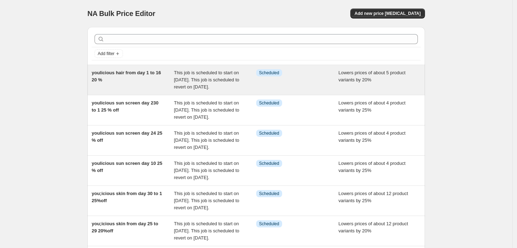
click at [156, 91] on div "youlicious hair from day 1 to 16 20 %" at bounding box center [133, 79] width 82 height 21
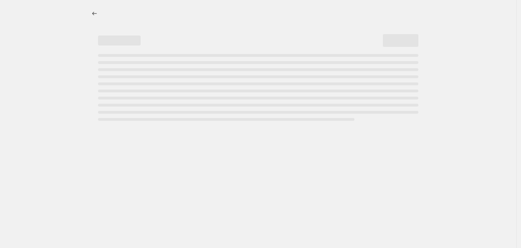
select select "percentage"
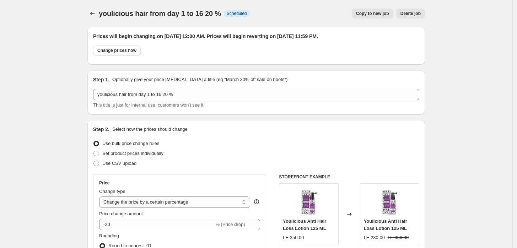
click at [365, 10] on button "Copy to new job" at bounding box center [372, 14] width 42 height 10
select select "percentage"
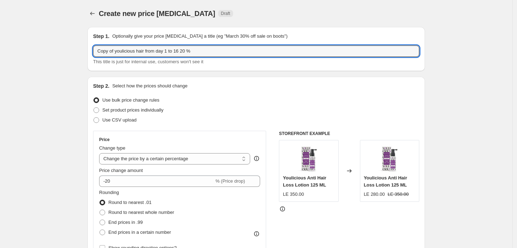
drag, startPoint x: 116, startPoint y: 50, endPoint x: 44, endPoint y: 34, distance: 73.2
drag, startPoint x: 181, startPoint y: 51, endPoint x: 152, endPoint y: 51, distance: 29.1
click at [152, 51] on input "youlicious hair from day 1 to 16 20 %" at bounding box center [256, 50] width 326 height 11
type input "youlicious hair from day 17 25 % off"
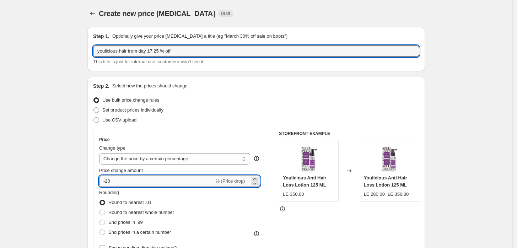
click at [164, 176] on input "-20" at bounding box center [156, 180] width 115 height 11
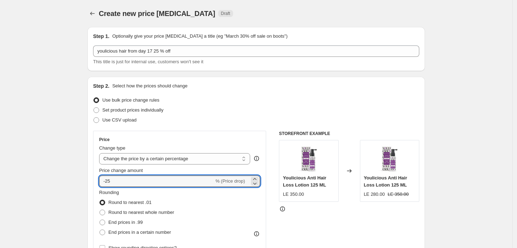
type input "-25"
drag, startPoint x: 212, startPoint y: 209, endPoint x: 220, endPoint y: 205, distance: 9.2
click at [212, 209] on div "Rounding Round to nearest .01 Round to nearest whole number End prices in .99 E…" at bounding box center [179, 213] width 161 height 48
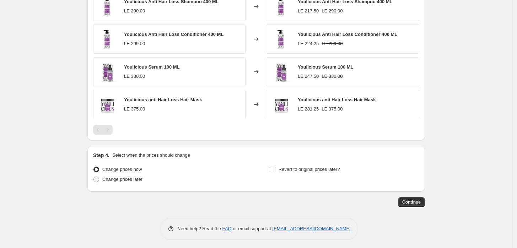
scroll to position [483, 0]
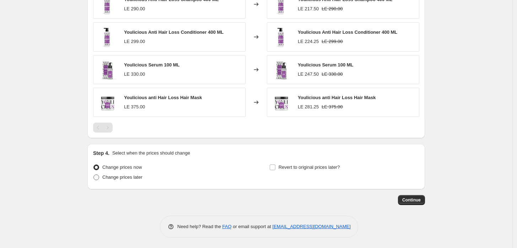
click at [137, 176] on span "Change prices later" at bounding box center [122, 176] width 40 height 5
click at [94, 175] on input "Change prices later" at bounding box center [93, 174] width 0 height 0
radio input "true"
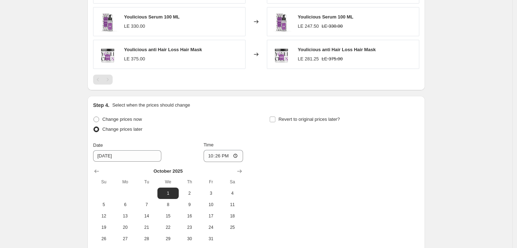
scroll to position [588, 0]
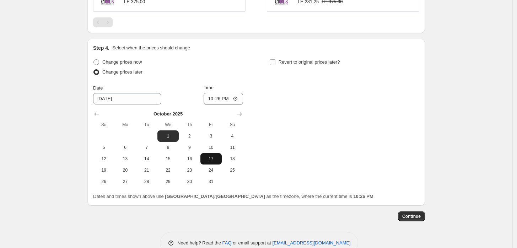
click at [208, 160] on span "17" at bounding box center [211, 159] width 16 height 6
type input "[DATE]"
click at [235, 99] on input "22:26" at bounding box center [223, 99] width 40 height 12
type input "00:01"
click at [309, 141] on div "Change prices now Change prices later Date [DATE] Time 00:[DATE] Mo Tu We Th Fr…" at bounding box center [256, 122] width 326 height 130
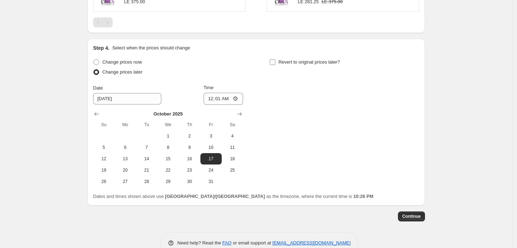
click at [309, 60] on span "Revert to original prices later?" at bounding box center [308, 61] width 61 height 5
click at [275, 60] on input "Revert to original prices later?" at bounding box center [272, 62] width 6 height 6
checkbox input "true"
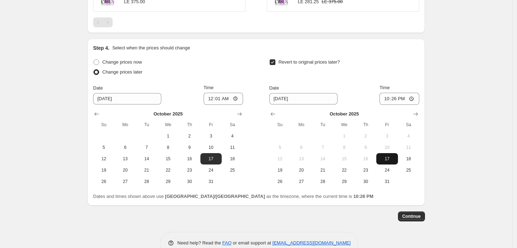
click at [391, 158] on span "17" at bounding box center [387, 159] width 16 height 6
type input "[DATE]"
click at [415, 98] on input "22:26" at bounding box center [399, 99] width 40 height 12
type input "23:59"
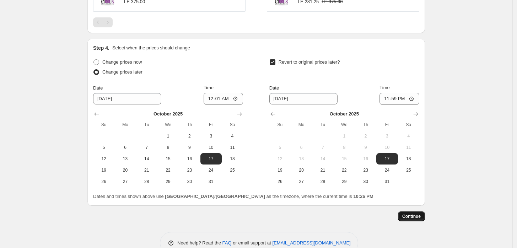
click at [422, 216] on button "Continue" at bounding box center [411, 216] width 27 height 10
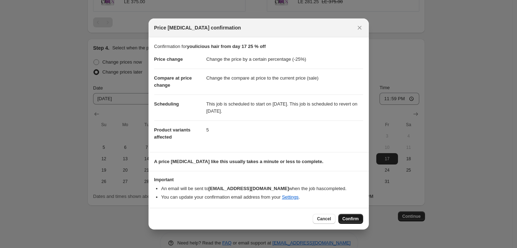
click at [350, 219] on span "Confirm" at bounding box center [350, 219] width 16 height 6
type input "youlicious hair from day 17 25 % off"
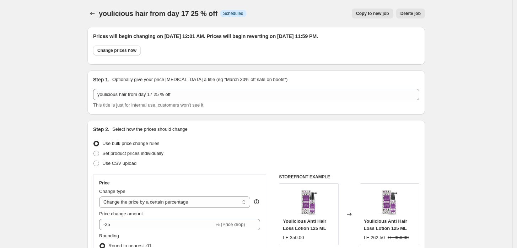
click at [362, 13] on span "Copy to new job" at bounding box center [372, 14] width 33 height 6
select select "percentage"
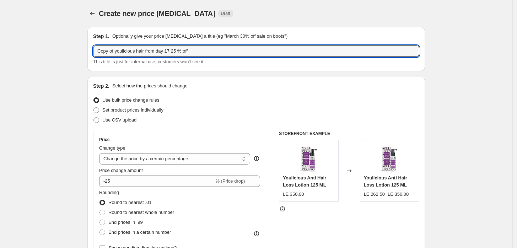
drag, startPoint x: 116, startPoint y: 50, endPoint x: 55, endPoint y: 46, distance: 61.2
click at [156, 49] on input "youlicious hair from day 17 25 % off" at bounding box center [256, 50] width 326 height 11
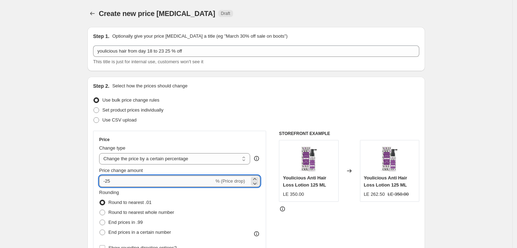
click at [141, 177] on input "-25" at bounding box center [156, 180] width 115 height 11
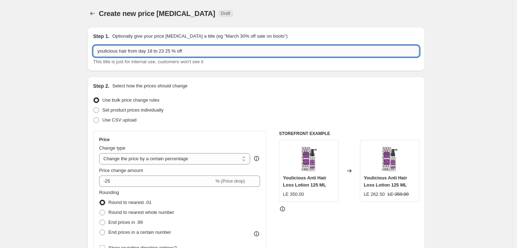
click at [173, 51] on input "youlicious hair from day 18 to 23 25 % off" at bounding box center [256, 50] width 326 height 11
type input "youlicious hair from day 18 to 23 20 % off"
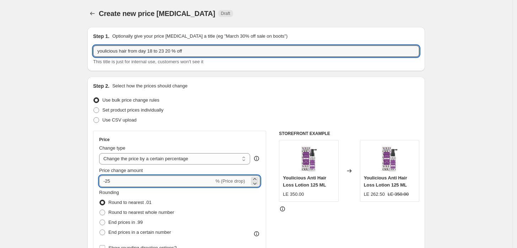
click at [153, 185] on input "-25" at bounding box center [156, 180] width 115 height 11
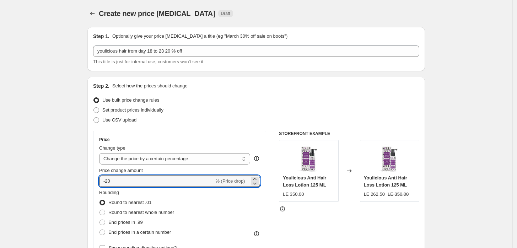
type input "-20"
click at [312, 218] on div "STOREFRONT EXAMPLE Youlicious Anti Hair Loss Lotion 125 ML LE 350.00 Changed to…" at bounding box center [349, 218] width 140 height 174
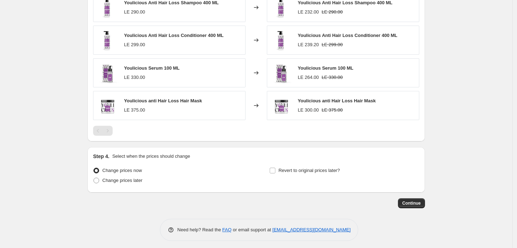
scroll to position [483, 0]
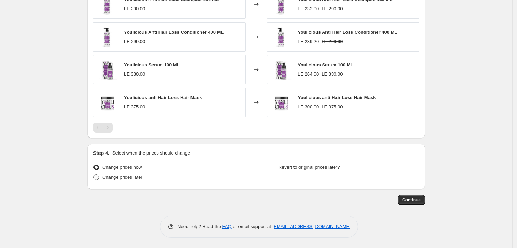
click at [133, 178] on span "Change prices later" at bounding box center [122, 176] width 40 height 5
click at [94, 175] on input "Change prices later" at bounding box center [93, 174] width 0 height 0
radio input "true"
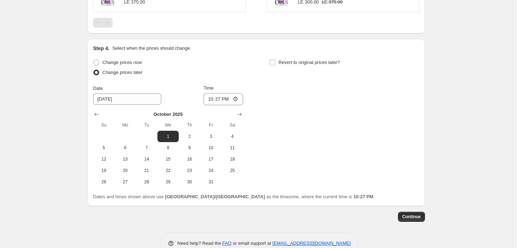
scroll to position [588, 0]
click at [230, 157] on span "18" at bounding box center [232, 159] width 16 height 6
type input "10/18/2025"
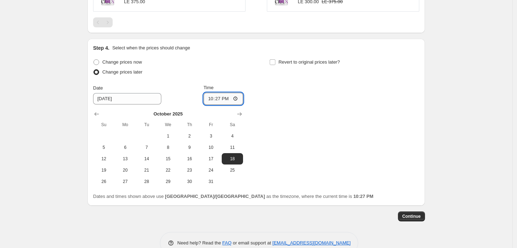
click at [238, 96] on input "22:27" at bounding box center [223, 99] width 40 height 12
type input "00:00"
click at [278, 130] on div "Change prices now Change prices later Date 10/18/2025 Time 00:00 October 2025 S…" at bounding box center [256, 122] width 326 height 130
click at [291, 63] on span "Revert to original prices later?" at bounding box center [308, 61] width 61 height 5
click at [275, 63] on input "Revert to original prices later?" at bounding box center [272, 62] width 6 height 6
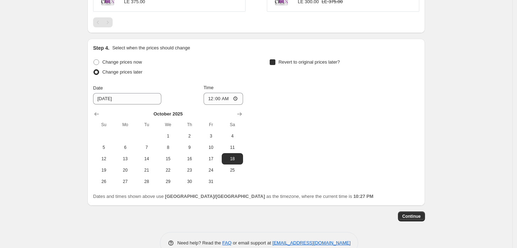
checkbox input "true"
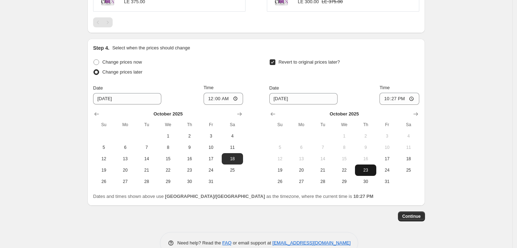
click at [363, 170] on span "23" at bounding box center [366, 170] width 16 height 6
type input "[DATE]"
click at [412, 99] on input "22:27" at bounding box center [399, 99] width 40 height 12
type input "23:59"
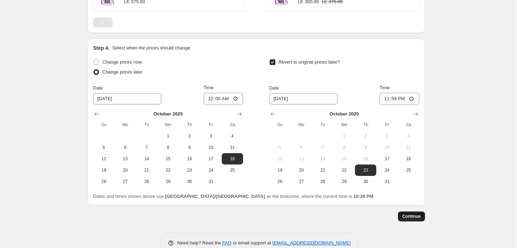
click at [415, 214] on span "Continue" at bounding box center [411, 216] width 18 height 6
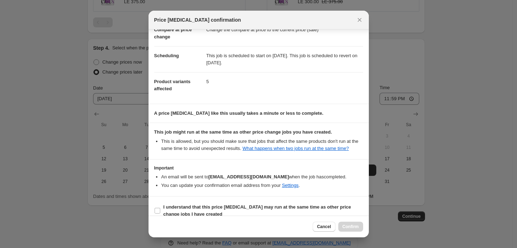
scroll to position [49, 0]
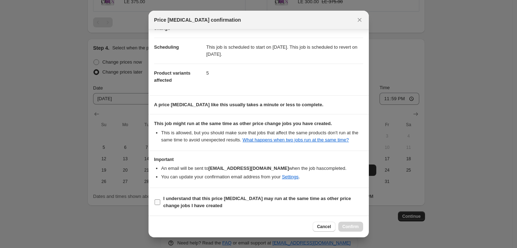
click at [185, 198] on b "I understand that this price [MEDICAL_DATA] may run at the same time as other p…" at bounding box center [256, 202] width 187 height 12
click at [160, 199] on input "I understand that this price [MEDICAL_DATA] may run at the same time as other p…" at bounding box center [157, 202] width 6 height 6
checkbox input "true"
click at [353, 226] on span "Confirm" at bounding box center [350, 227] width 16 height 6
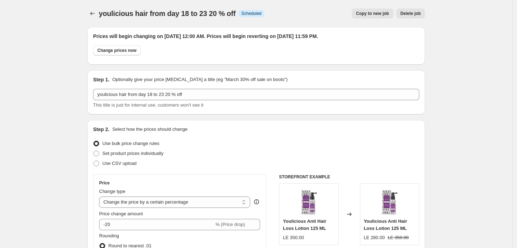
click at [368, 16] on button "Copy to new job" at bounding box center [372, 14] width 42 height 10
select select "percentage"
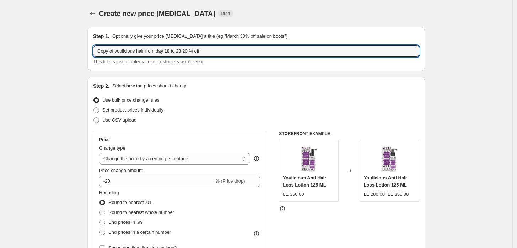
drag, startPoint x: 116, startPoint y: 52, endPoint x: 54, endPoint y: 40, distance: 62.8
drag, startPoint x: 177, startPoint y: 50, endPoint x: 149, endPoint y: 53, distance: 28.2
click at [149, 53] on input "youlicious hair from day 18 to 23 20 % off" at bounding box center [256, 50] width 326 height 11
type input "youlicious hair from day 24 25% off"
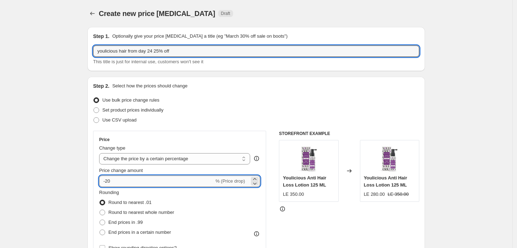
click at [120, 186] on input "-20" at bounding box center [156, 180] width 115 height 11
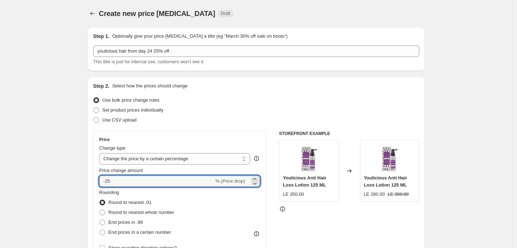
type input "-25"
click at [216, 222] on div "Rounding Round to nearest .01 Round to nearest whole number End prices in .99 E…" at bounding box center [179, 213] width 161 height 48
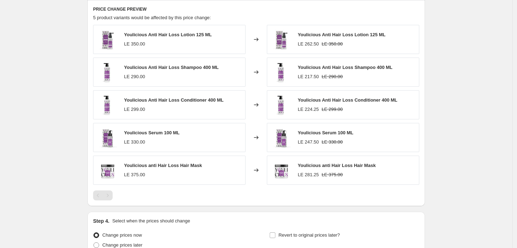
scroll to position [473, 0]
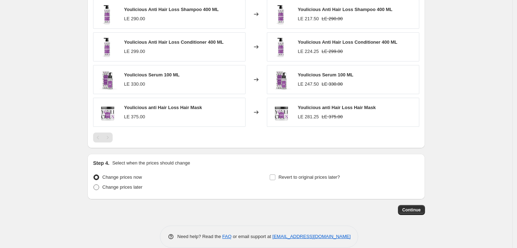
click at [119, 184] on span "Change prices later" at bounding box center [122, 186] width 40 height 5
click at [94, 184] on input "Change prices later" at bounding box center [93, 184] width 0 height 0
radio input "true"
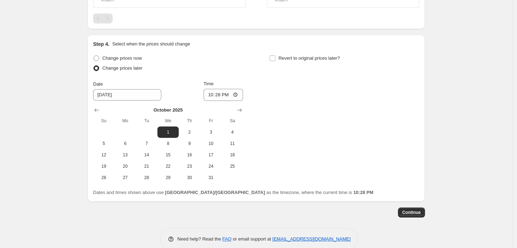
scroll to position [605, 0]
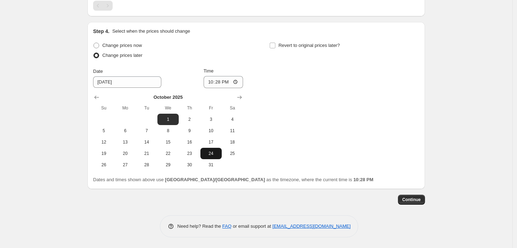
click at [206, 155] on span "24" at bounding box center [211, 154] width 16 height 6
type input "[DATE]"
click at [240, 80] on input "22:28" at bounding box center [223, 82] width 40 height 12
type input "00:00"
click at [292, 103] on div "Change prices now Change prices later Date [DATE] Time 00:00 [DATE] Su Mo Tu We…" at bounding box center [256, 105] width 326 height 130
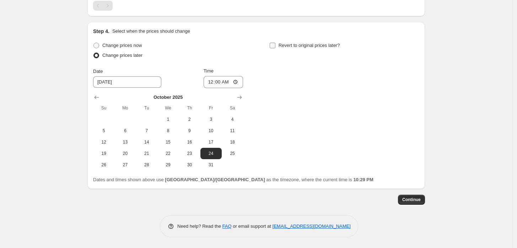
click at [295, 48] on span "Revert to original prices later?" at bounding box center [308, 45] width 61 height 5
click at [275, 48] on input "Revert to original prices later?" at bounding box center [272, 46] width 6 height 6
checkbox input "true"
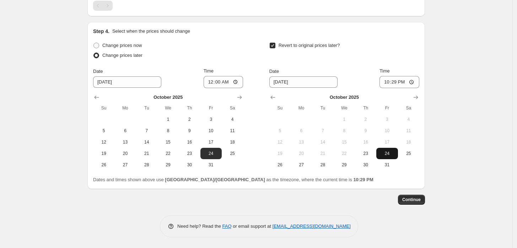
click at [391, 156] on button "24" at bounding box center [386, 153] width 21 height 11
type input "[DATE]"
click at [411, 83] on input "22:29" at bounding box center [399, 82] width 40 height 12
type input "23:59"
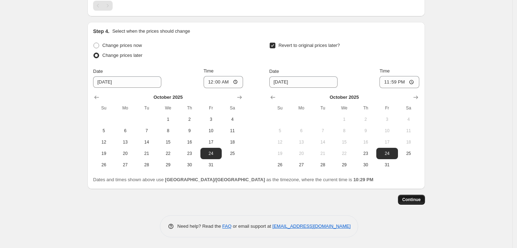
click at [414, 198] on span "Continue" at bounding box center [411, 200] width 18 height 6
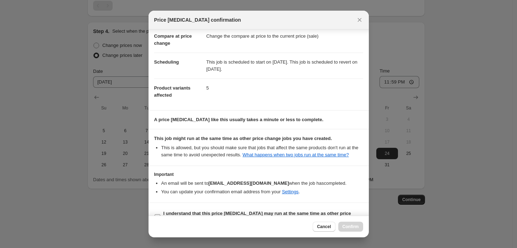
scroll to position [49, 0]
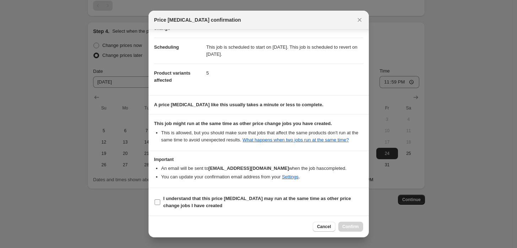
click at [170, 202] on b "I understand that this price [MEDICAL_DATA] may run at the same time as other p…" at bounding box center [256, 202] width 187 height 12
click at [160, 202] on input "I understand that this price [MEDICAL_DATA] may run at the same time as other p…" at bounding box center [157, 202] width 6 height 6
checkbox input "true"
click at [356, 228] on span "Confirm" at bounding box center [350, 227] width 16 height 6
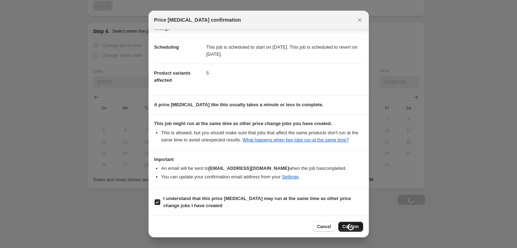
type input "youlicious hair from day 24 25% off"
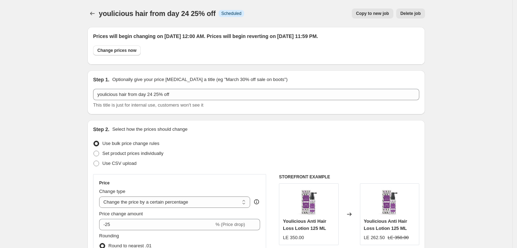
click at [374, 11] on span "Copy to new job" at bounding box center [372, 14] width 33 height 6
select select "percentage"
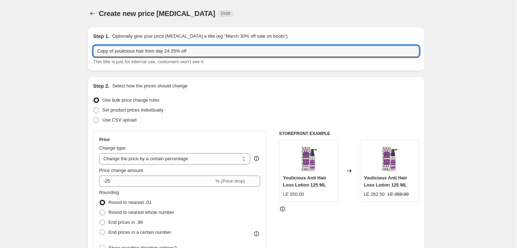
drag, startPoint x: 116, startPoint y: 51, endPoint x: 23, endPoint y: 50, distance: 93.4
click at [155, 51] on input "youlicious hair from day 24 25% off" at bounding box center [256, 50] width 326 height 11
click at [173, 50] on input "youlicious hair from day 25 to 29 25% off" at bounding box center [256, 50] width 326 height 11
type input "youlicious hair from day 25 to 29 20% off"
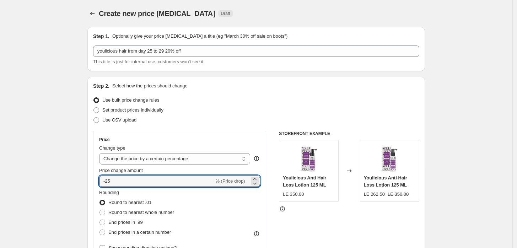
drag, startPoint x: 143, startPoint y: 176, endPoint x: 146, endPoint y: 168, distance: 8.4
click at [143, 176] on input "-25" at bounding box center [156, 180] width 115 height 11
type input "-20"
click at [213, 209] on div "Rounding Round to nearest .01 Round to nearest whole number End prices in .99 E…" at bounding box center [179, 213] width 161 height 48
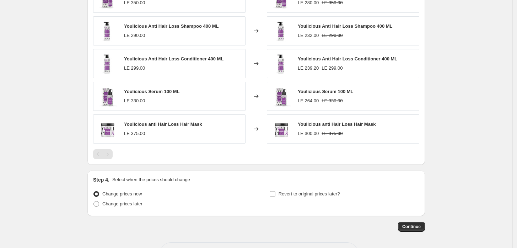
scroll to position [483, 0]
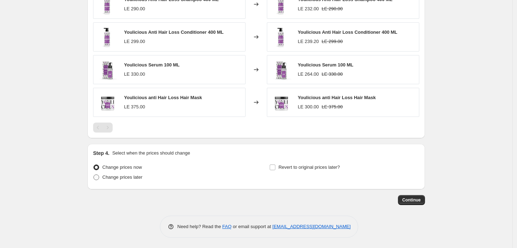
click at [138, 179] on span "Change prices later" at bounding box center [122, 176] width 40 height 5
click at [94, 175] on input "Change prices later" at bounding box center [93, 174] width 0 height 0
radio input "true"
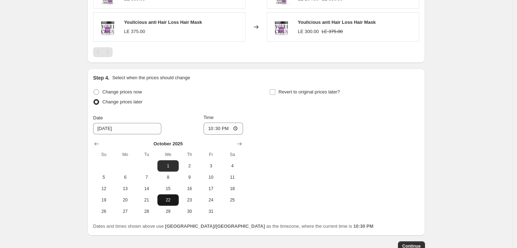
scroll to position [588, 0]
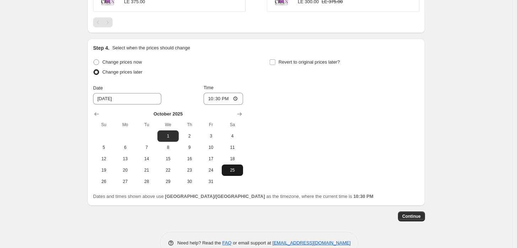
click at [233, 171] on span "25" at bounding box center [232, 170] width 16 height 6
type input "[DATE]"
click at [239, 98] on input "22:30" at bounding box center [223, 99] width 40 height 12
type input "00:00"
click at [295, 118] on div "Change prices now Change prices later Date 10/25/2025 Time 00:00 October 2025 S…" at bounding box center [256, 122] width 326 height 130
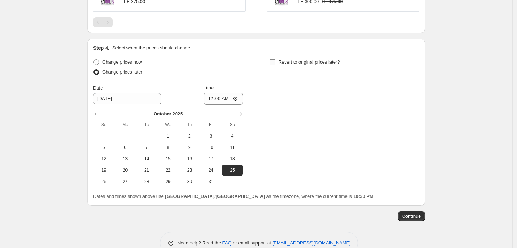
click at [302, 61] on span "Revert to original prices later?" at bounding box center [308, 61] width 61 height 5
click at [275, 61] on input "Revert to original prices later?" at bounding box center [272, 62] width 6 height 6
checkbox input "true"
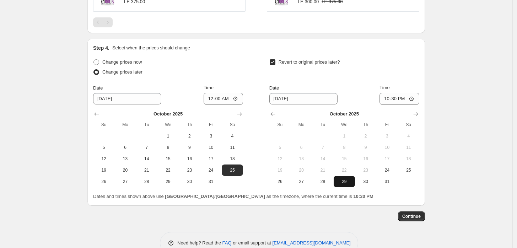
click at [351, 179] on span "29" at bounding box center [344, 182] width 16 height 6
type input "[DATE]"
click at [412, 100] on input "22:30" at bounding box center [399, 99] width 40 height 12
type input "23:59"
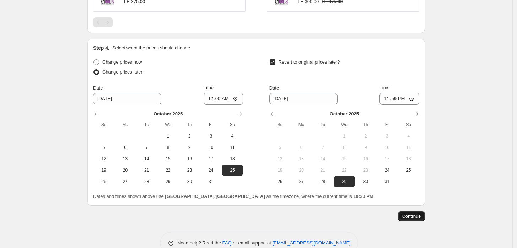
click at [419, 214] on span "Continue" at bounding box center [411, 216] width 18 height 6
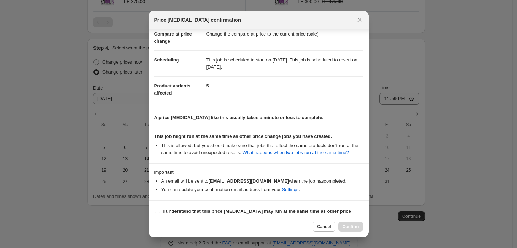
scroll to position [49, 0]
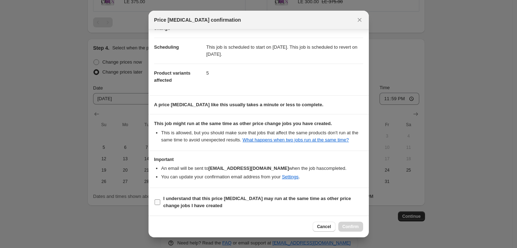
click at [167, 201] on span "I understand that this price [MEDICAL_DATA] may run at the same time as other p…" at bounding box center [263, 202] width 200 height 14
click at [160, 201] on input "I understand that this price [MEDICAL_DATA] may run at the same time as other p…" at bounding box center [157, 202] width 6 height 6
checkbox input "true"
click at [349, 229] on button "Confirm" at bounding box center [350, 227] width 25 height 10
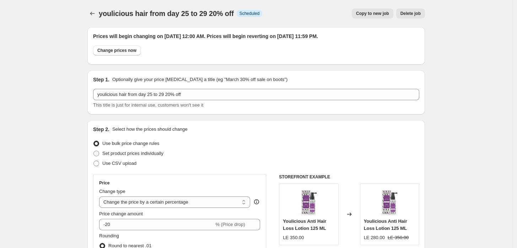
click at [364, 13] on span "Copy to new job" at bounding box center [372, 14] width 33 height 6
select select "percentage"
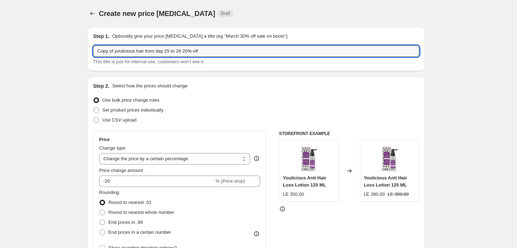
drag, startPoint x: 116, startPoint y: 51, endPoint x: 72, endPoint y: 43, distance: 44.8
click at [167, 48] on input "youlicious hair from day 25 to 29 20% off" at bounding box center [256, 50] width 326 height 11
drag, startPoint x: 176, startPoint y: 50, endPoint x: 149, endPoint y: 45, distance: 28.0
click at [149, 45] on input "youlicious hair from day 25 to 29 20% off" at bounding box center [256, 50] width 326 height 11
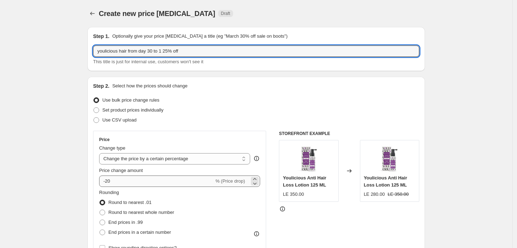
type input "youlicious hair from day 30 to 1 25% off"
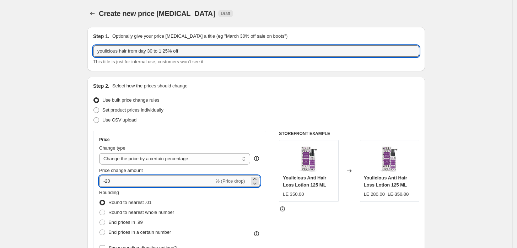
click at [117, 177] on input "-20" at bounding box center [156, 180] width 115 height 11
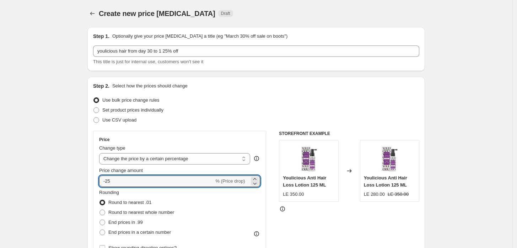
type input "-25"
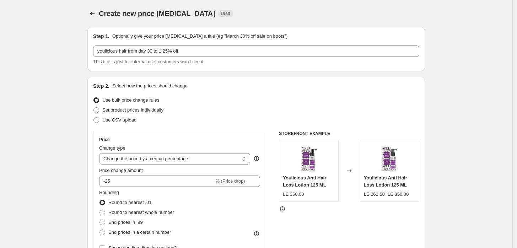
click at [183, 210] on div "Rounding Round to nearest .01 Round to nearest whole number End prices in .99 E…" at bounding box center [179, 213] width 161 height 48
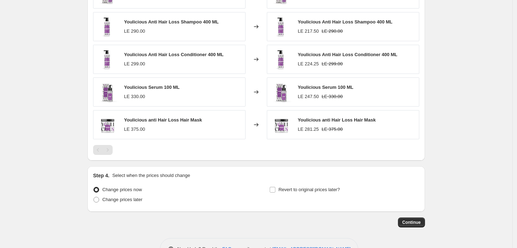
scroll to position [473, 0]
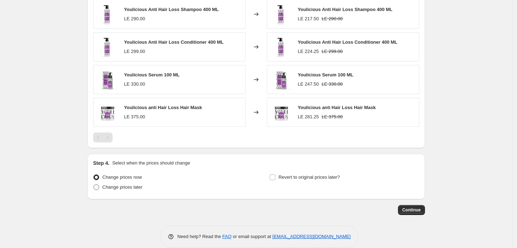
click at [116, 189] on span "Change prices later" at bounding box center [122, 186] width 40 height 5
click at [94, 185] on input "Change prices later" at bounding box center [93, 184] width 0 height 0
radio input "true"
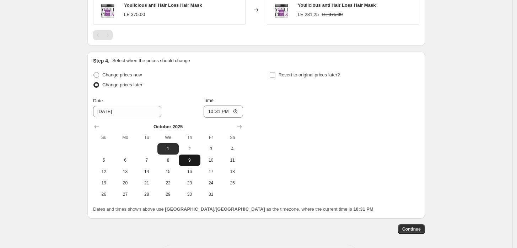
scroll to position [578, 0]
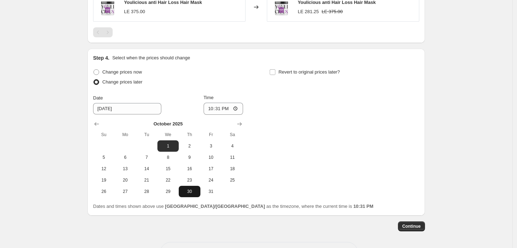
click at [193, 189] on span "30" at bounding box center [189, 192] width 16 height 6
type input "[DATE]"
click at [236, 109] on input "22:31" at bounding box center [223, 109] width 40 height 12
type input "00:00"
click at [291, 137] on div "Change prices now Change prices later Date [DATE] Time 00:00 [DATE] Su Mo Tu We…" at bounding box center [256, 132] width 326 height 130
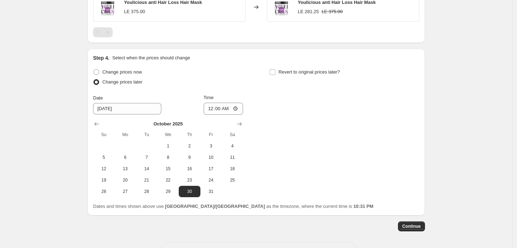
drag, startPoint x: 292, startPoint y: 77, endPoint x: 295, endPoint y: 79, distance: 3.8
click at [293, 77] on div "Revert to original prices later?" at bounding box center [344, 77] width 150 height 21
click at [302, 67] on label "Revert to original prices later?" at bounding box center [304, 72] width 71 height 10
click at [275, 69] on input "Revert to original prices later?" at bounding box center [272, 72] width 6 height 6
checkbox input "true"
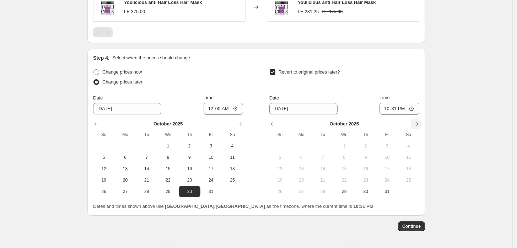
click at [419, 121] on icon "Show next month, November 2025" at bounding box center [415, 123] width 7 height 7
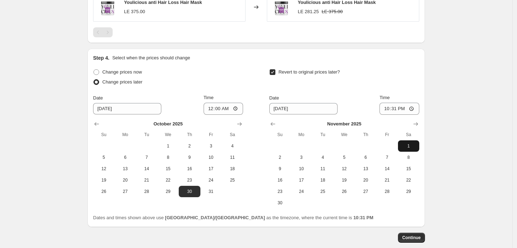
click at [406, 146] on span "1" at bounding box center [408, 146] width 16 height 6
type input "[DATE]"
click at [416, 109] on input "22:31" at bounding box center [399, 109] width 40 height 12
type input "23:59"
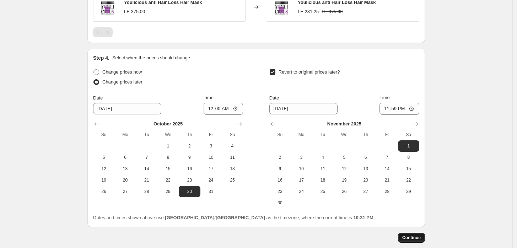
click at [413, 238] on span "Continue" at bounding box center [411, 238] width 18 height 6
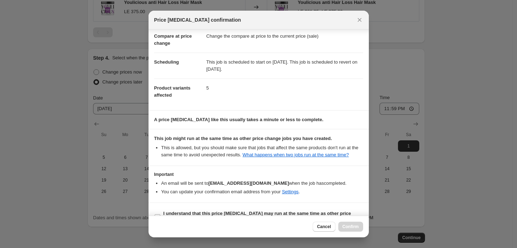
scroll to position [49, 0]
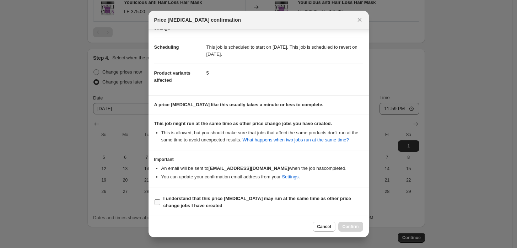
click at [174, 207] on b "I understand that this price [MEDICAL_DATA] may run at the same time as other p…" at bounding box center [256, 202] width 187 height 12
click at [213, 201] on b "I understand that this price [MEDICAL_DATA] may run at the same time as other p…" at bounding box center [256, 202] width 187 height 12
click at [160, 201] on input "I understand that this price [MEDICAL_DATA] may run at the same time as other p…" at bounding box center [157, 202] width 6 height 6
checkbox input "true"
click at [355, 228] on span "Confirm" at bounding box center [350, 227] width 16 height 6
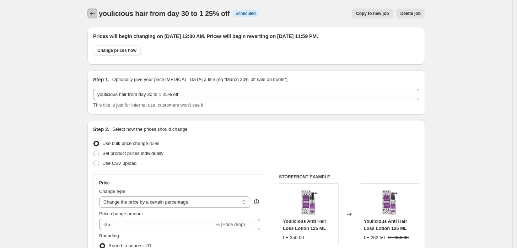
click at [95, 10] on icon "Price change jobs" at bounding box center [92, 13] width 7 height 7
